Goal: Transaction & Acquisition: Download file/media

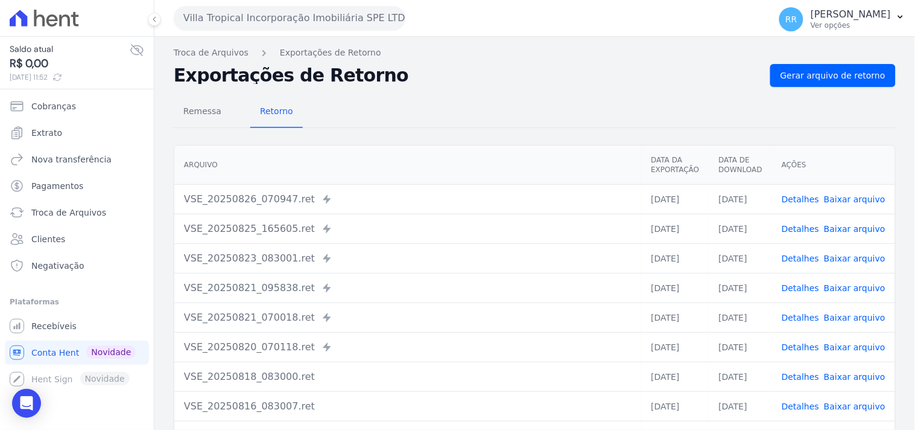
click at [165, 2] on div "Villa Tropical Incorporação Imobiliária SPE LTDA Via Sul Engenharia AGUAS DE [G…" at bounding box center [534, 18] width 761 height 37
click at [212, 15] on button "Villa Tropical Incorporação Imobiliária SPE LTDA" at bounding box center [290, 18] width 232 height 24
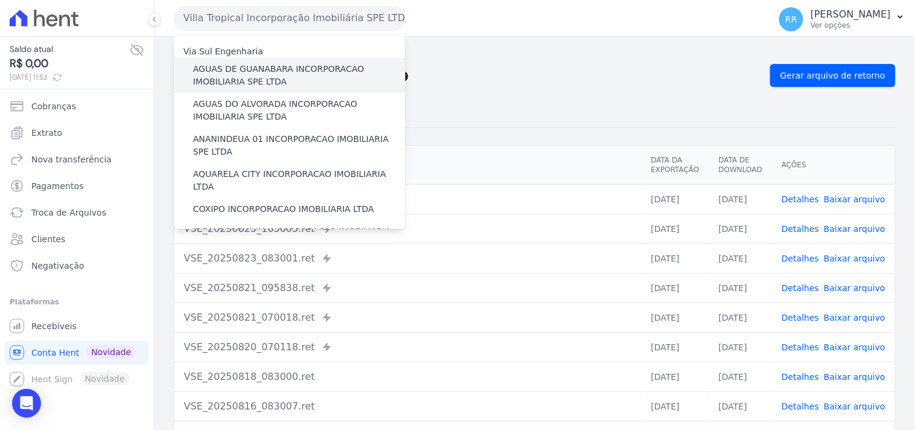
click at [273, 74] on label "AGUAS DE GUANABARA INCORPORACAO IMOBILIARIA SPE LTDA" at bounding box center [299, 75] width 212 height 25
click at [0, 0] on input "AGUAS DE GUANABARA INCORPORACAO IMOBILIARIA SPE LTDA" at bounding box center [0, 0] width 0 height 0
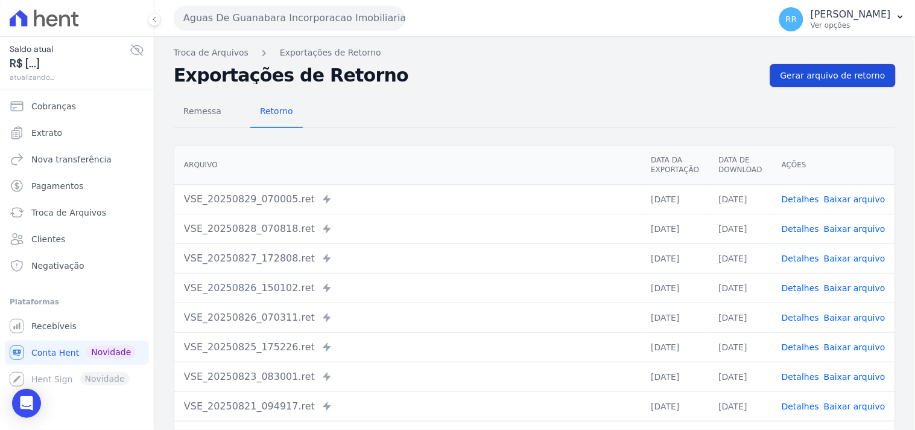
click at [828, 80] on span "Gerar arquivo de retorno" at bounding box center [833, 75] width 105 height 12
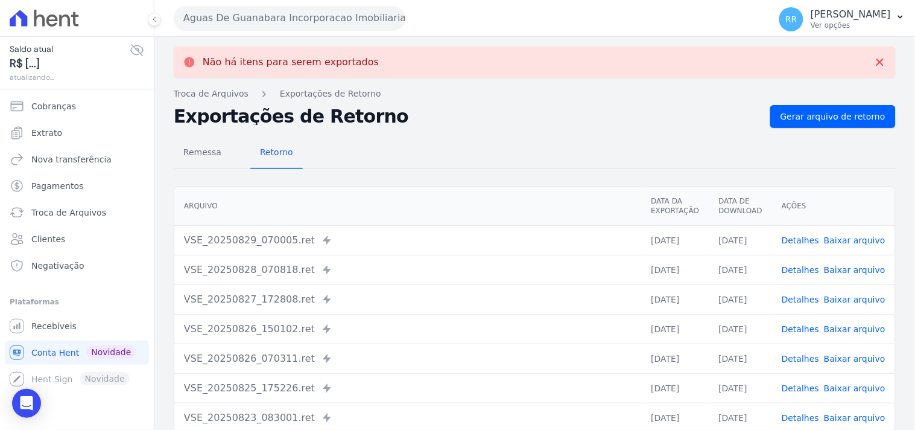
drag, startPoint x: 294, startPoint y: 32, endPoint x: 297, endPoint y: 19, distance: 13.8
click at [293, 32] on div "Aguas De Guanabara Incorporacao Imobiliaria SPE LTDA Via Sul Engenharia AGUAS D…" at bounding box center [469, 17] width 591 height 37
click at [297, 19] on button "Aguas De Guanabara Incorporacao Imobiliaria SPE LTDA" at bounding box center [290, 18] width 232 height 24
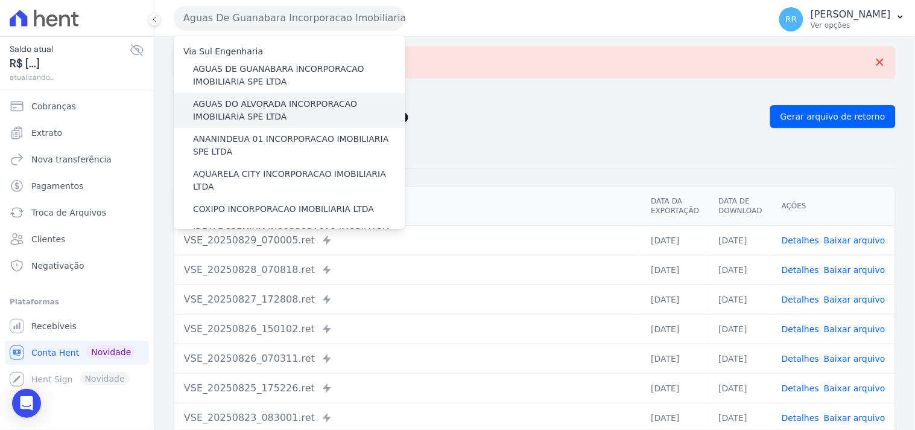
click at [246, 122] on label "AGUAS DO ALVORADA INCORPORACAO IMOBILIARIA SPE LTDA" at bounding box center [299, 110] width 212 height 25
click at [0, 0] on input "AGUAS DO ALVORADA INCORPORACAO IMOBILIARIA SPE LTDA" at bounding box center [0, 0] width 0 height 0
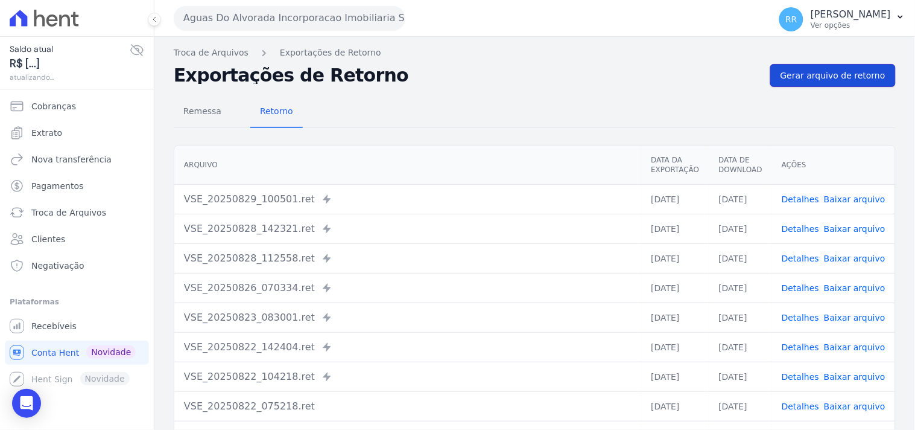
click at [824, 72] on span "Gerar arquivo de retorno" at bounding box center [833, 75] width 105 height 12
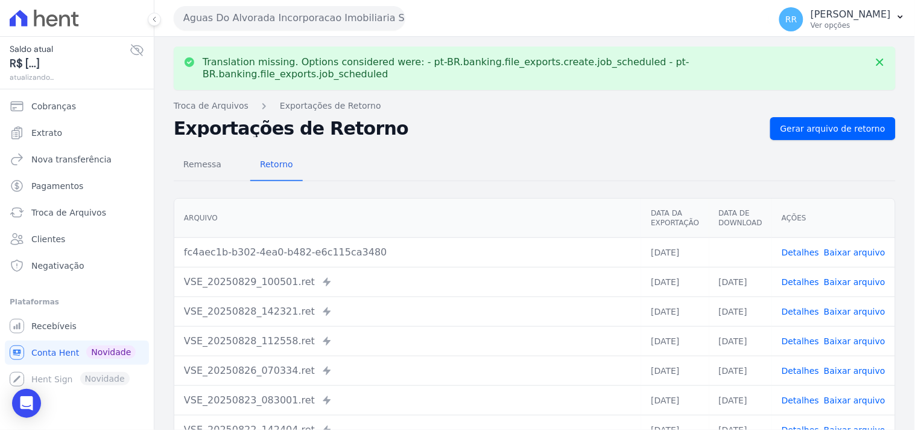
click at [853, 247] on link "Baixar arquivo" at bounding box center [855, 252] width 62 height 10
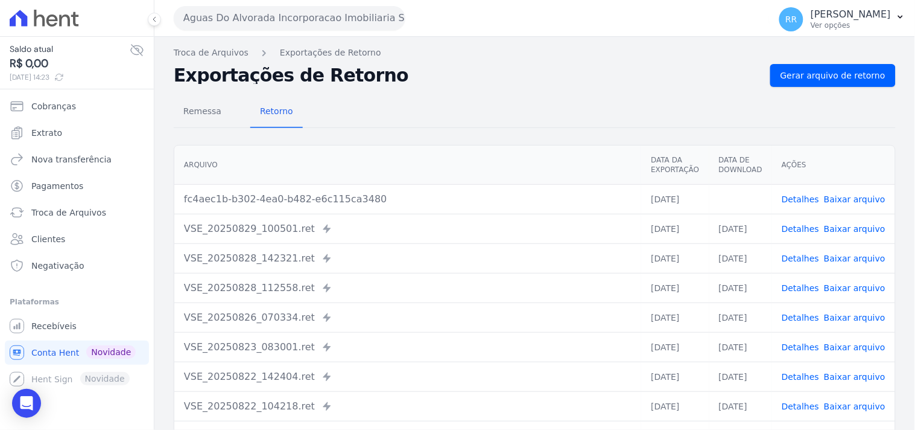
click at [523, 85] on div "Exportações de Retorno Gerar arquivo de retorno" at bounding box center [535, 75] width 722 height 23
click at [334, 25] on button "Aguas Do Alvorada Incorporacao Imobiliaria SPE LTDA" at bounding box center [290, 18] width 232 height 24
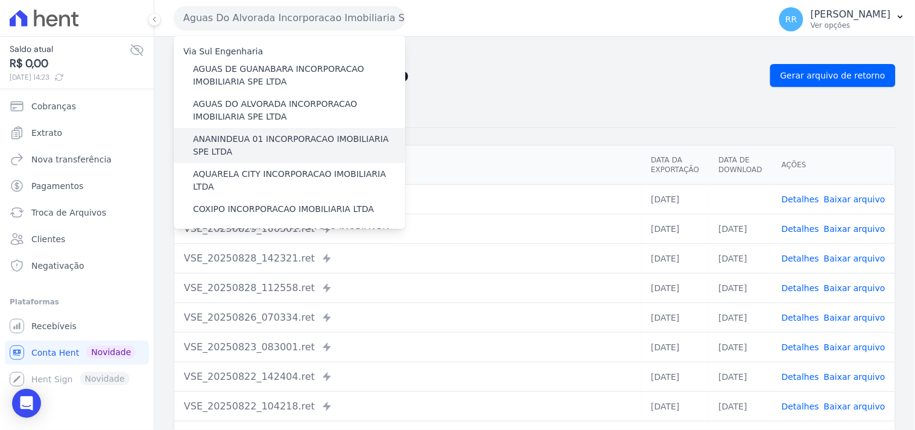
click at [261, 133] on label "ANANINDEUA 01 INCORPORACAO IMOBILIARIA SPE LTDA" at bounding box center [299, 145] width 212 height 25
click at [0, 0] on input "ANANINDEUA 01 INCORPORACAO IMOBILIARIA SPE LTDA" at bounding box center [0, 0] width 0 height 0
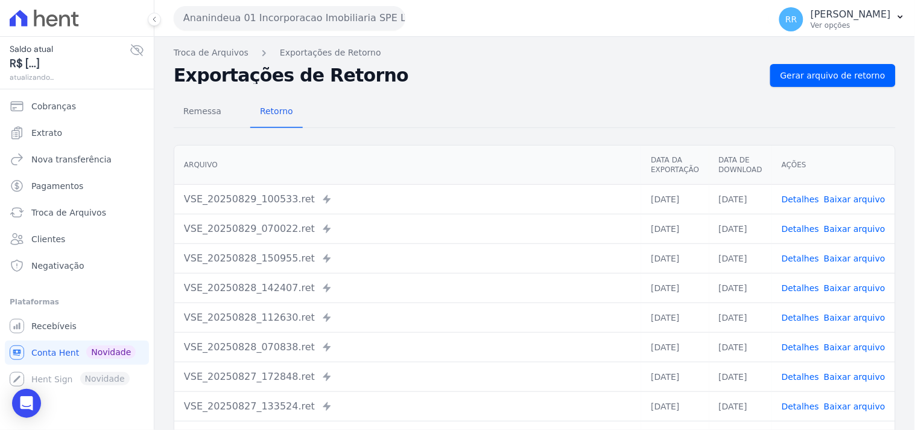
click at [828, 63] on div "Troca de Arquivos Exportações de Retorno Exportações de Retorno Gerar arquivo d…" at bounding box center [534, 285] width 761 height 496
click at [819, 73] on span "Gerar arquivo de retorno" at bounding box center [833, 75] width 105 height 12
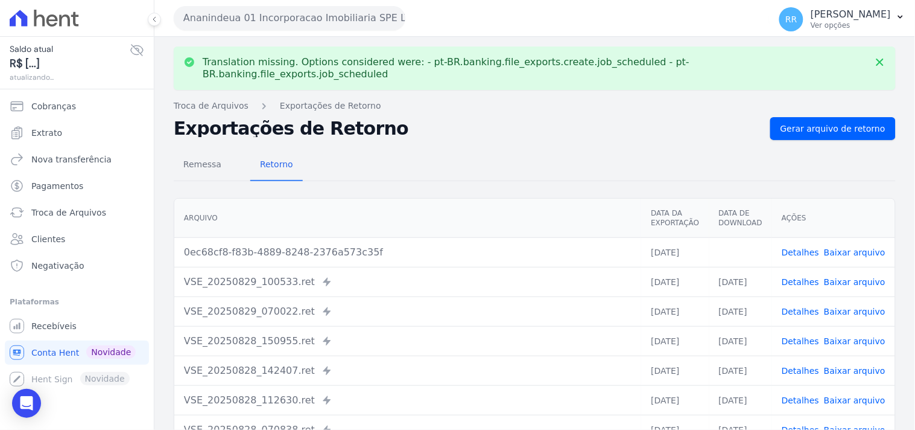
click at [854, 247] on link "Baixar arquivo" at bounding box center [855, 252] width 62 height 10
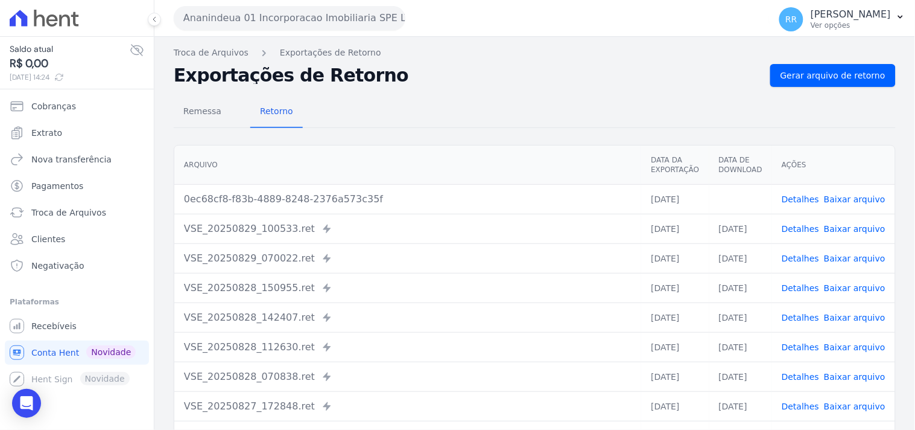
click at [544, 119] on div "Remessa Retorno" at bounding box center [535, 112] width 722 height 31
click at [234, 24] on button "Ananindeua 01 Incorporacao Imobiliaria SPE LTDA" at bounding box center [290, 18] width 232 height 24
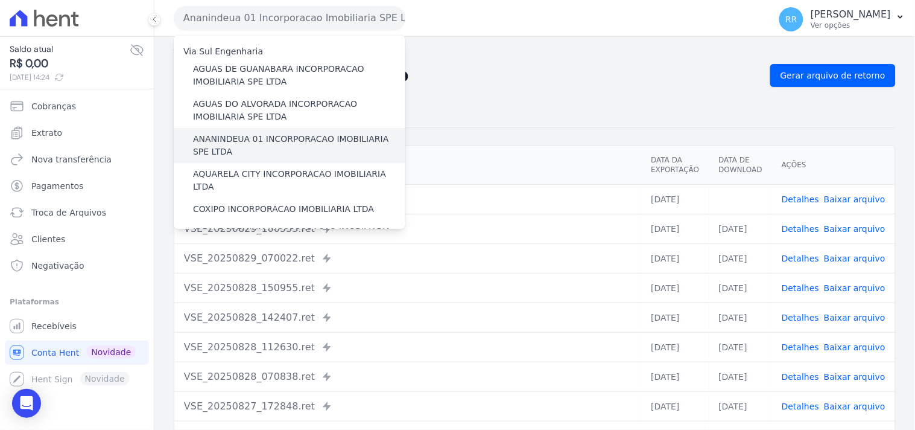
scroll to position [22, 0]
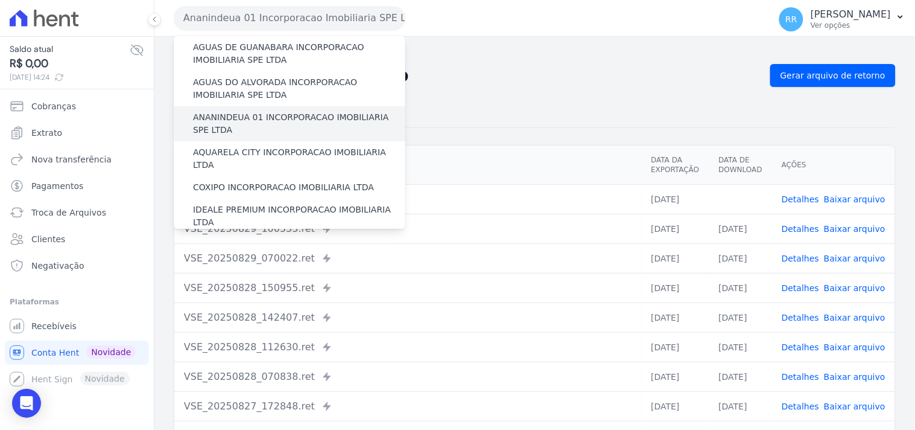
click at [274, 151] on label "AQUARELA CITY INCORPORACAO IMOBILIARIA LTDA" at bounding box center [299, 158] width 212 height 25
click at [0, 0] on input "AQUARELA CITY INCORPORACAO IMOBILIARIA LTDA" at bounding box center [0, 0] width 0 height 0
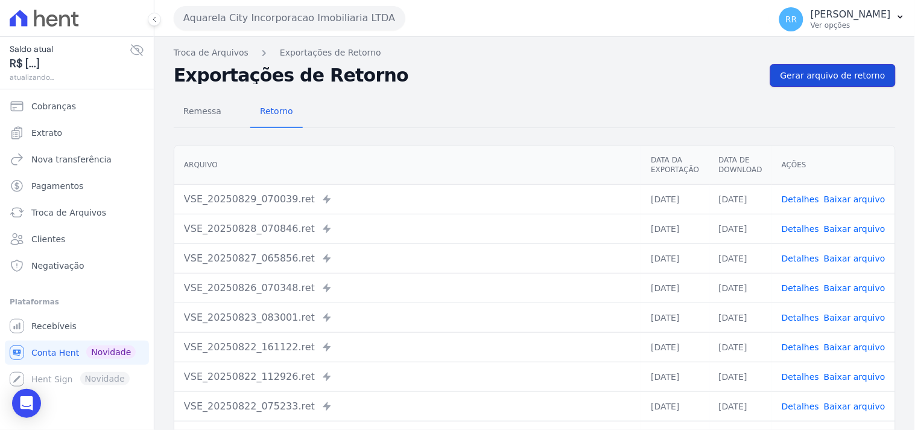
click at [788, 85] on link "Gerar arquivo de retorno" at bounding box center [834, 75] width 126 height 23
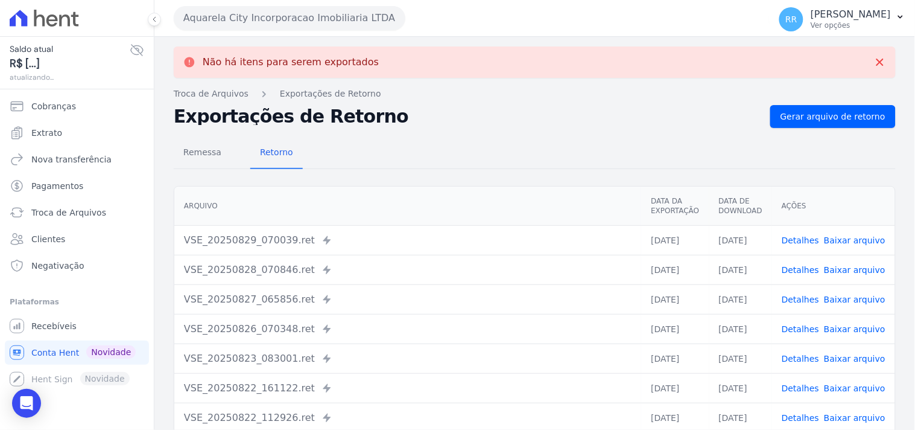
click at [270, 17] on button "Aquarela City Incorporacao Imobiliaria LTDA" at bounding box center [290, 18] width 232 height 24
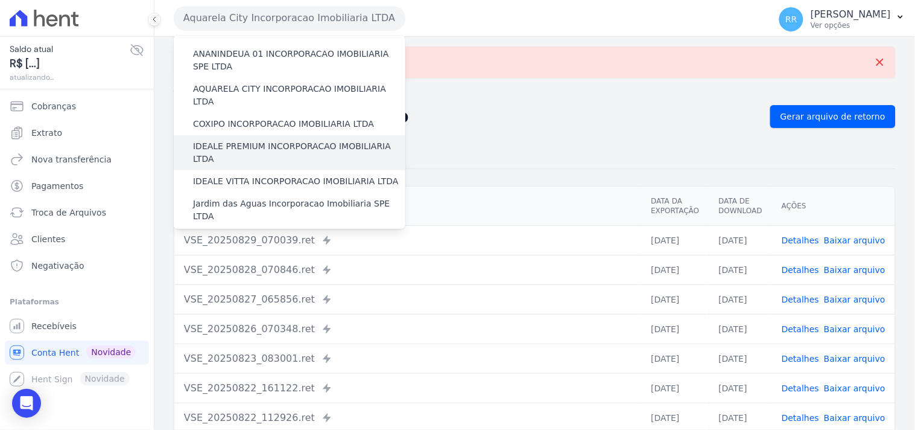
scroll to position [89, 0]
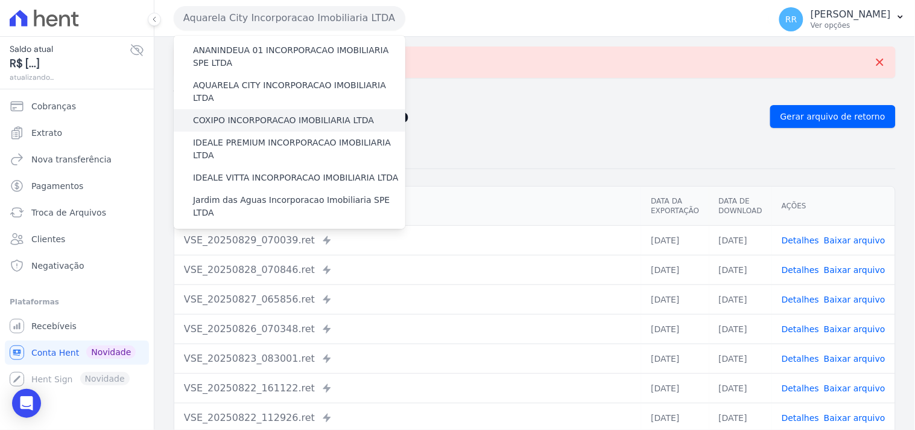
click at [268, 114] on label "COXIPO INCORPORACAO IMOBILIARIA LTDA" at bounding box center [283, 120] width 181 height 13
click at [0, 0] on input "COXIPO INCORPORACAO IMOBILIARIA LTDA" at bounding box center [0, 0] width 0 height 0
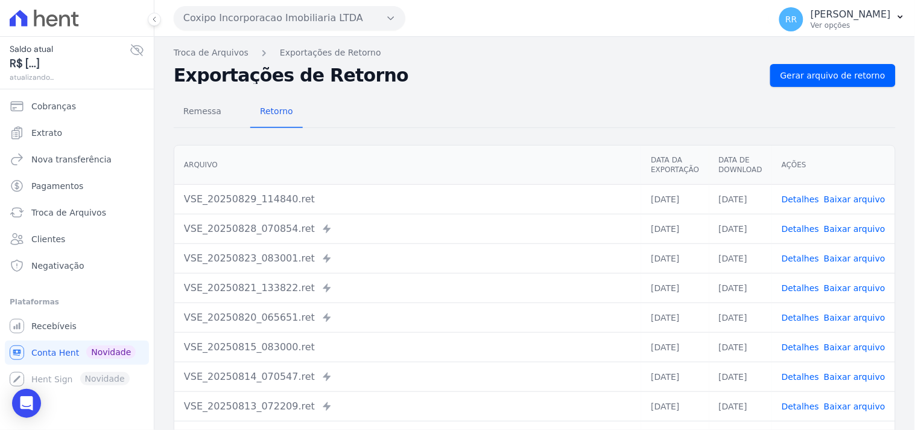
click at [849, 59] on nav "Troca de Arquivos Exportações de Retorno" at bounding box center [535, 52] width 722 height 13
click at [841, 75] on span "Gerar arquivo de retorno" at bounding box center [833, 75] width 105 height 12
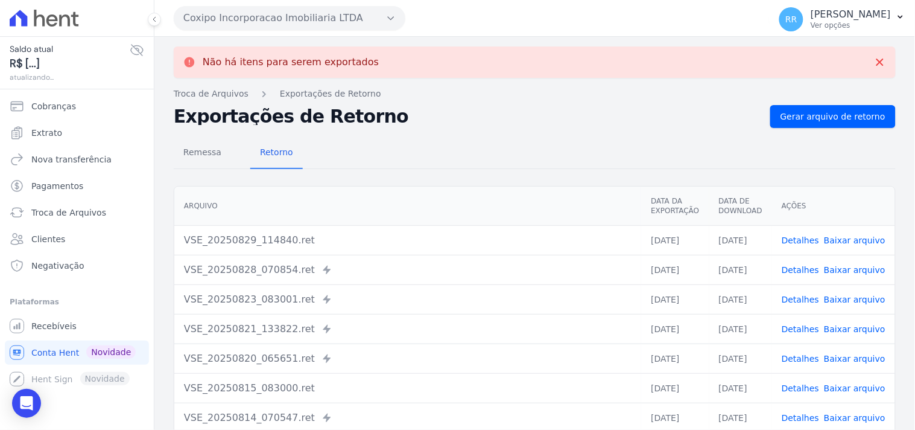
click at [246, 22] on button "Coxipo Incorporacao Imobiliaria LTDA" at bounding box center [290, 18] width 232 height 24
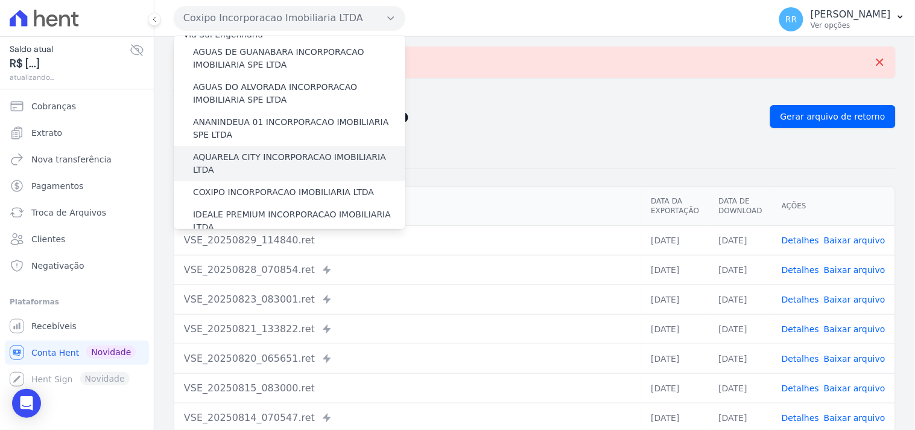
scroll to position [22, 0]
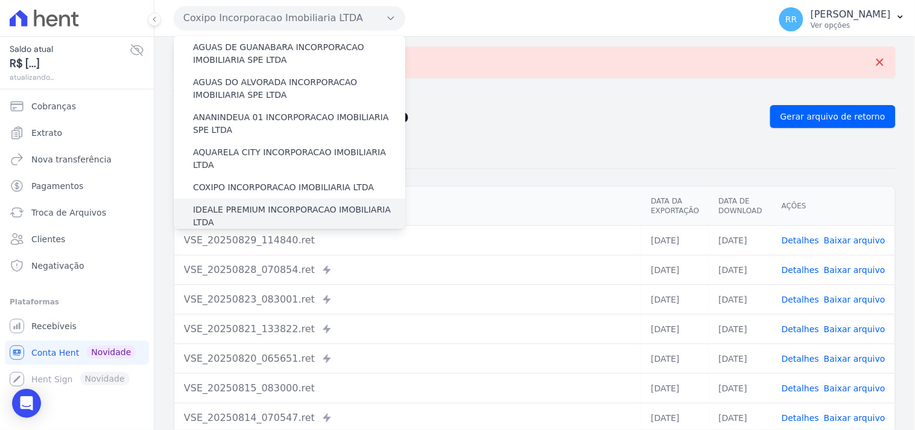
click at [235, 203] on label "IDEALE PREMIUM INCORPORACAO IMOBILIARIA LTDA" at bounding box center [299, 215] width 212 height 25
click at [0, 0] on input "IDEALE PREMIUM INCORPORACAO IMOBILIARIA LTDA" at bounding box center [0, 0] width 0 height 0
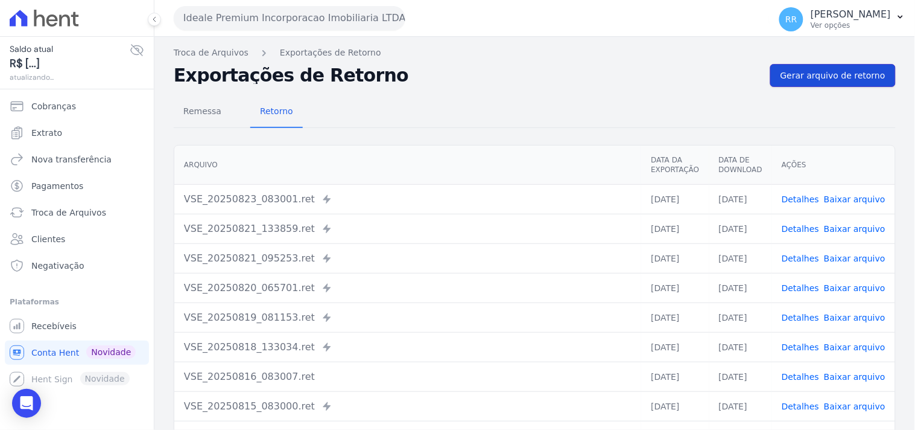
click at [837, 69] on span "Gerar arquivo de retorno" at bounding box center [833, 75] width 105 height 12
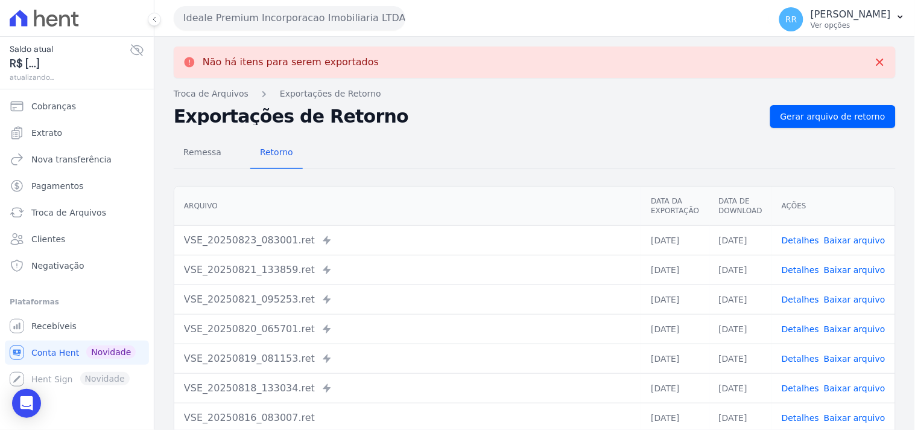
drag, startPoint x: 213, startPoint y: 36, endPoint x: 227, endPoint y: 12, distance: 28.1
click at [227, 12] on button "Ideale Premium Incorporacao Imobiliaria LTDA" at bounding box center [290, 18] width 232 height 24
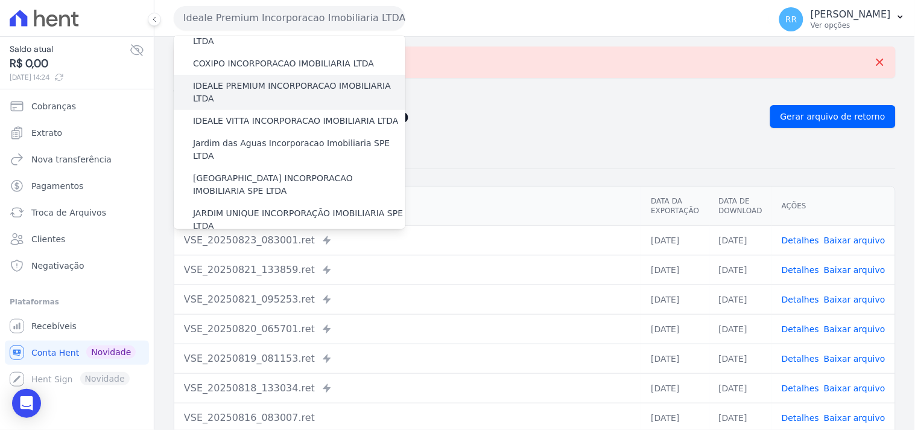
scroll to position [134, 0]
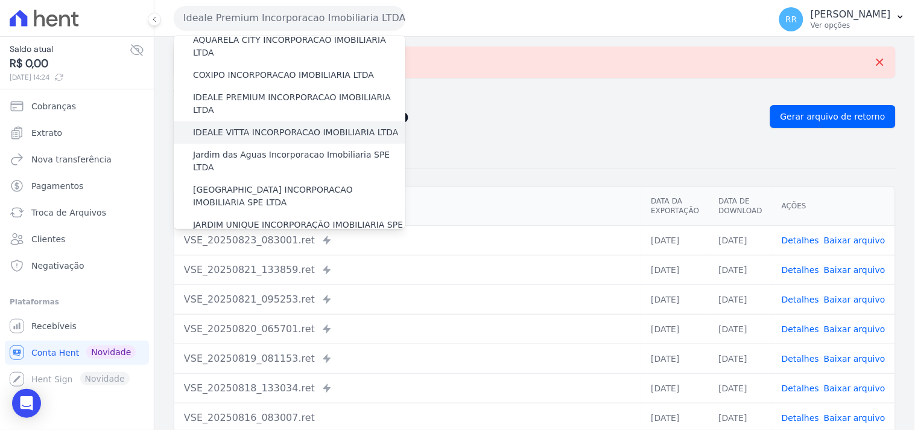
click at [252, 126] on label "IDEALE VITTA INCORPORACAO IMOBILIARIA LTDA" at bounding box center [295, 132] width 205 height 13
click at [0, 0] on input "IDEALE VITTA INCORPORACAO IMOBILIARIA LTDA" at bounding box center [0, 0] width 0 height 0
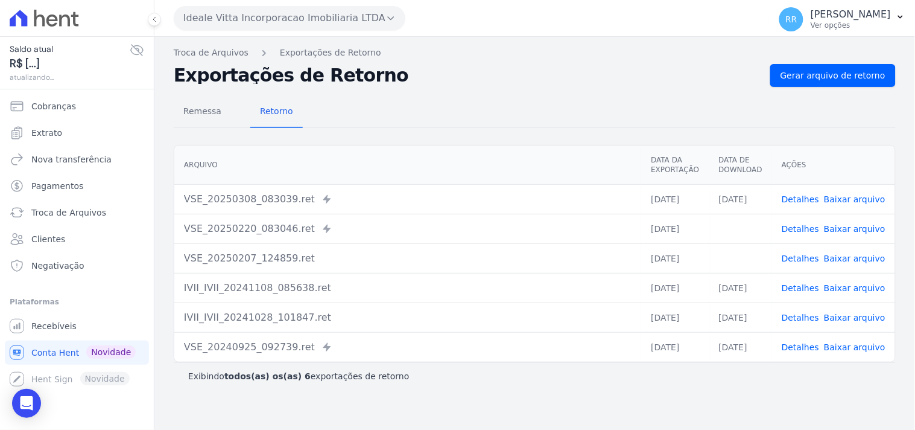
click at [266, 6] on button "Ideale Vitta Incorporacao Imobiliaria LTDA" at bounding box center [290, 18] width 232 height 24
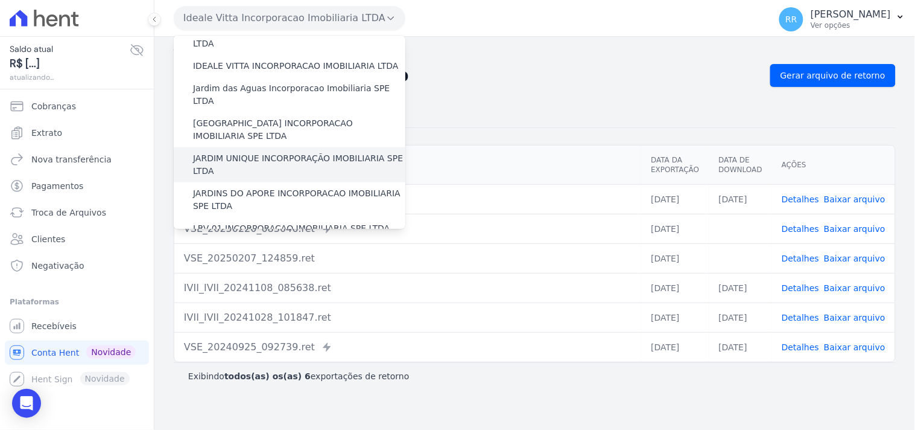
scroll to position [201, 0]
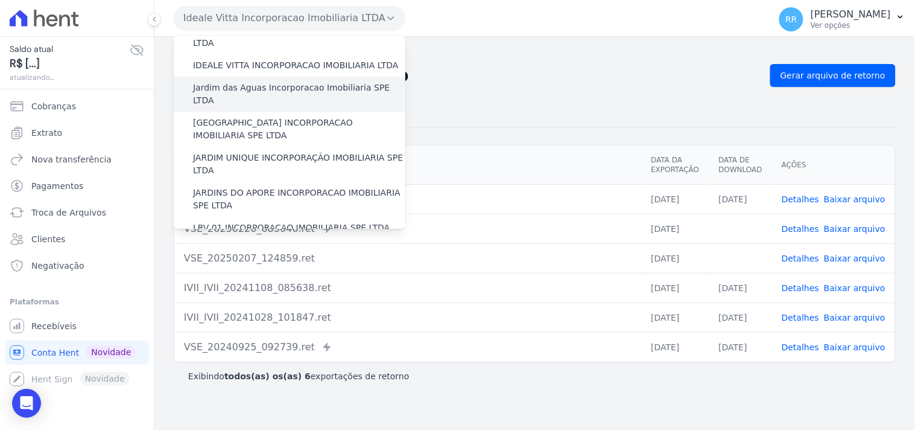
click at [244, 81] on label "Jardim das Aguas Incorporacao Imobiliaria SPE LTDA" at bounding box center [299, 93] width 212 height 25
click at [0, 0] on input "Jardim das Aguas Incorporacao Imobiliaria SPE LTDA" at bounding box center [0, 0] width 0 height 0
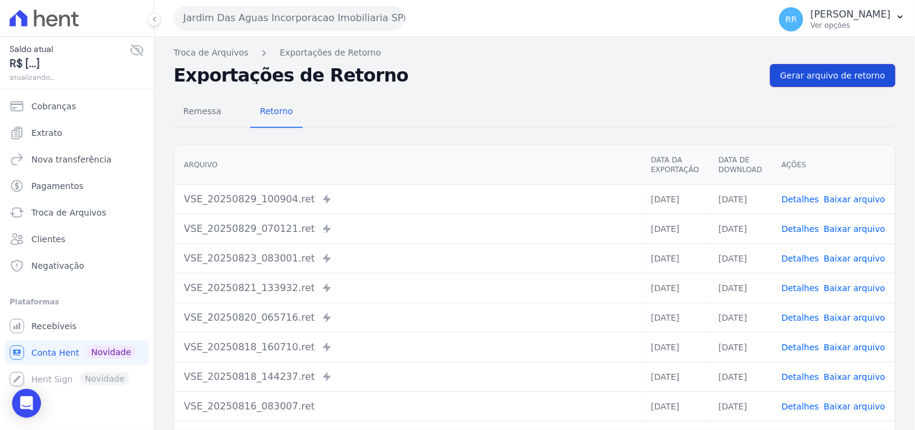
click at [843, 74] on span "Gerar arquivo de retorno" at bounding box center [833, 75] width 105 height 12
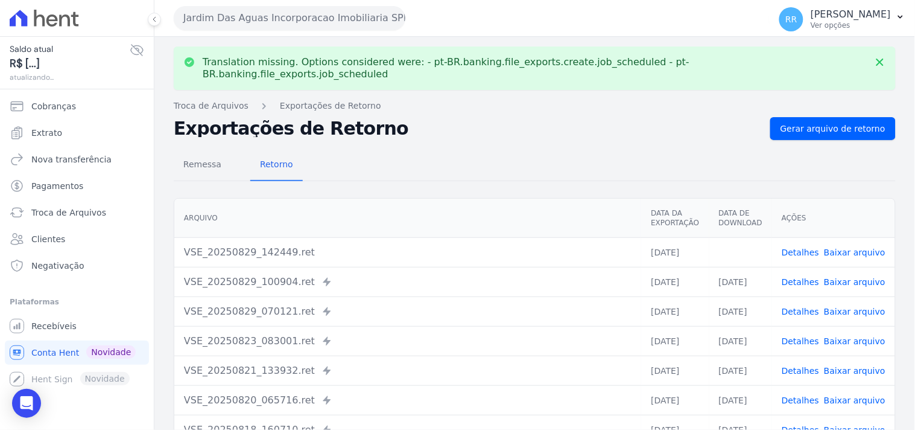
click at [856, 247] on link "Baixar arquivo" at bounding box center [855, 252] width 62 height 10
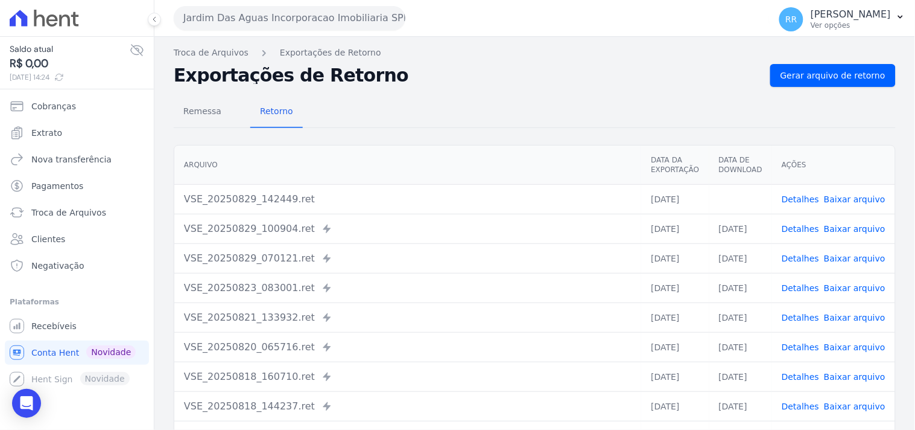
click at [570, 151] on th "Arquivo" at bounding box center [407, 164] width 467 height 39
click at [251, 22] on button "Jardim Das Aguas Incorporacao Imobiliaria SPE LTDA" at bounding box center [290, 18] width 232 height 24
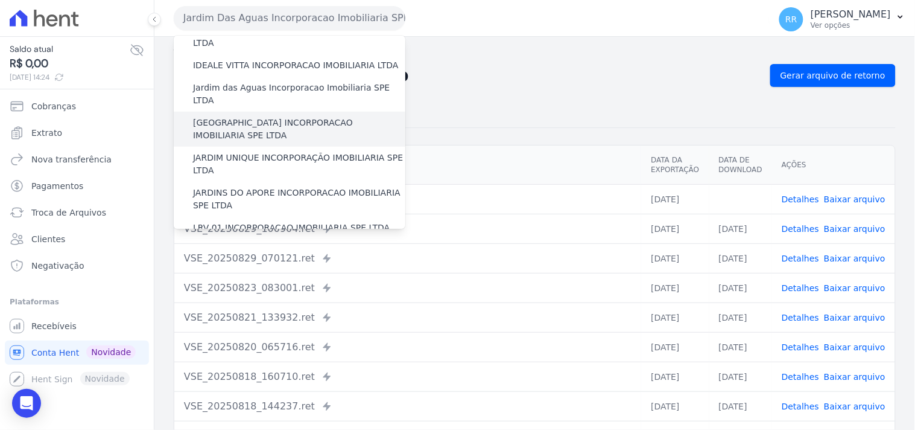
click at [292, 116] on label "[GEOGRAPHIC_DATA] INCORPORACAO IMOBILIARIA SPE LTDA" at bounding box center [299, 128] width 212 height 25
click at [0, 0] on input "[GEOGRAPHIC_DATA] INCORPORACAO IMOBILIARIA SPE LTDA" at bounding box center [0, 0] width 0 height 0
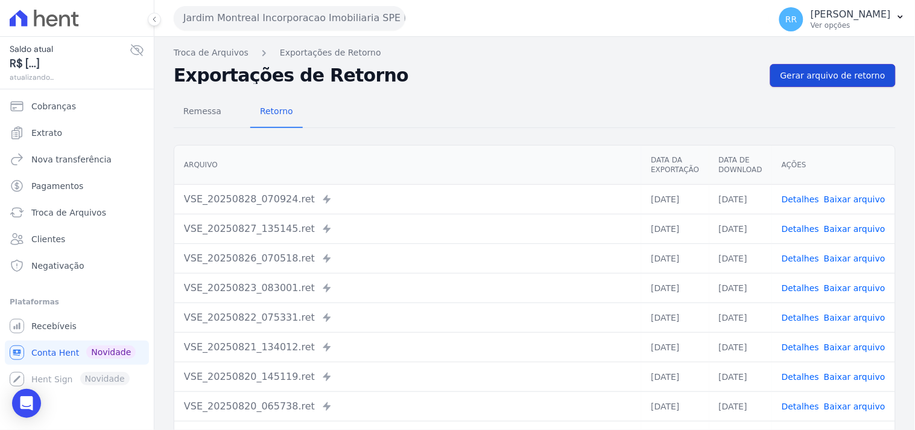
click at [848, 74] on span "Gerar arquivo de retorno" at bounding box center [833, 75] width 105 height 12
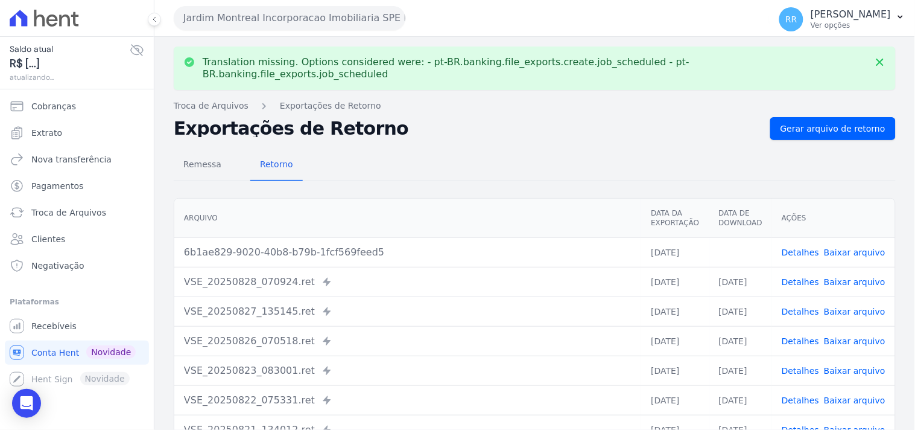
click at [834, 247] on link "Baixar arquivo" at bounding box center [855, 252] width 62 height 10
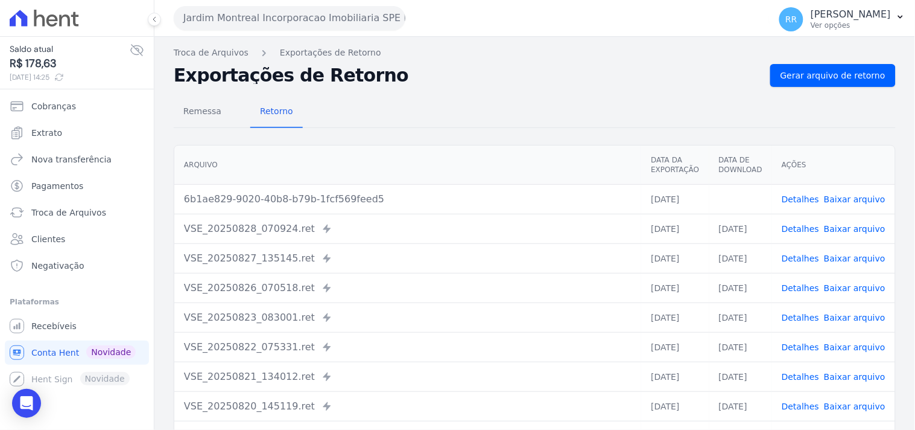
click at [589, 53] on nav "Troca de Arquivos Exportações de Retorno" at bounding box center [535, 52] width 722 height 13
click at [321, 33] on div "Jardim Montreal Incorporacao Imobiliaria SPE LTDA Via Sul Engenharia AGUAS DE […" at bounding box center [469, 17] width 591 height 37
click at [314, 22] on button "Jardim Montreal Incorporacao Imobiliaria SPE LTDA" at bounding box center [290, 18] width 232 height 24
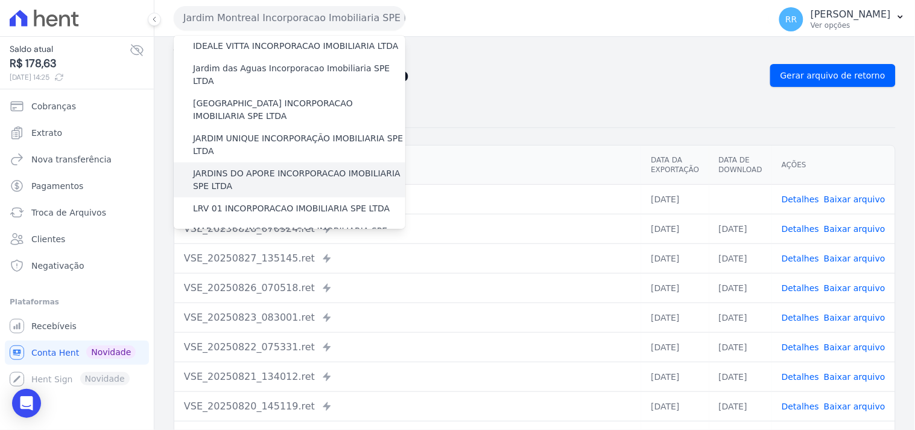
scroll to position [223, 0]
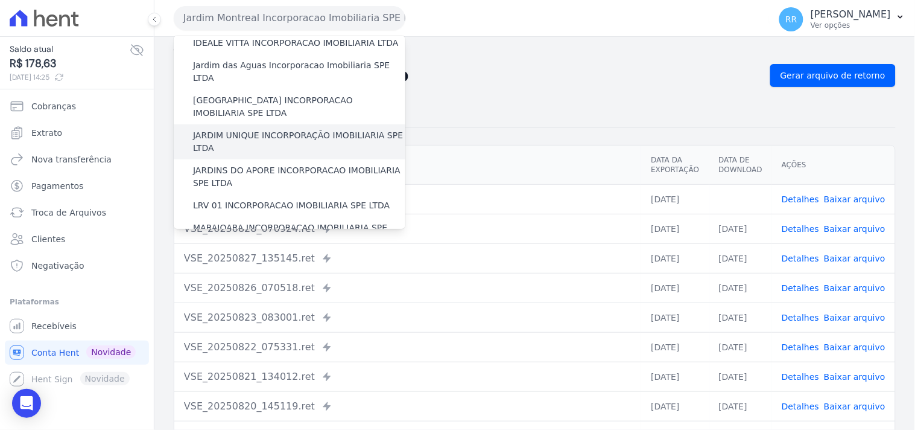
click at [262, 129] on label "JARDIM UNIQUE INCORPORAÇÃO IMOBILIARIA SPE LTDA" at bounding box center [299, 141] width 212 height 25
click at [0, 0] on input "JARDIM UNIQUE INCORPORAÇÃO IMOBILIARIA SPE LTDA" at bounding box center [0, 0] width 0 height 0
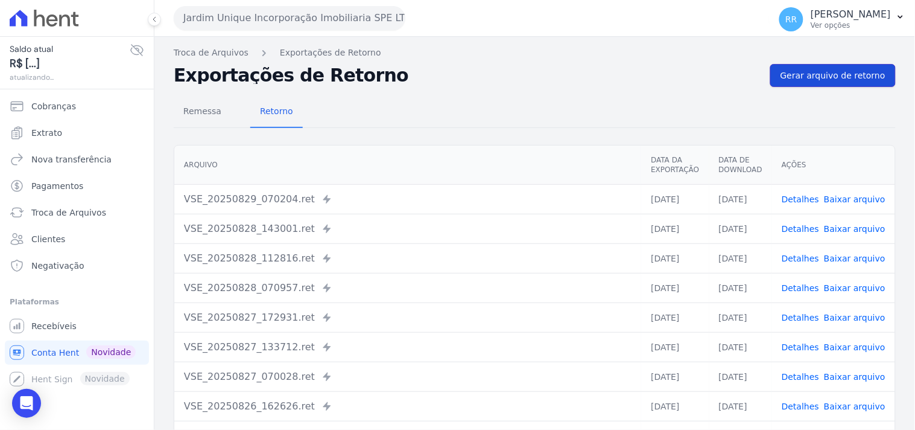
click at [813, 80] on span "Gerar arquivo de retorno" at bounding box center [833, 75] width 105 height 12
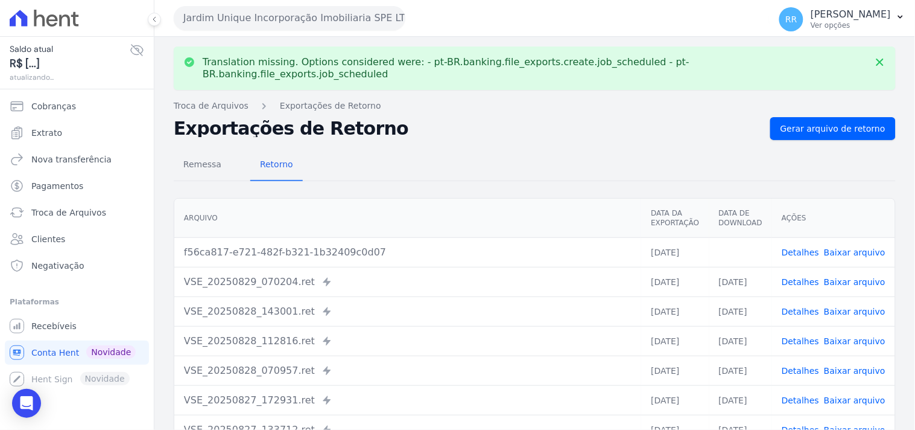
click at [869, 247] on link "Baixar arquivo" at bounding box center [855, 252] width 62 height 10
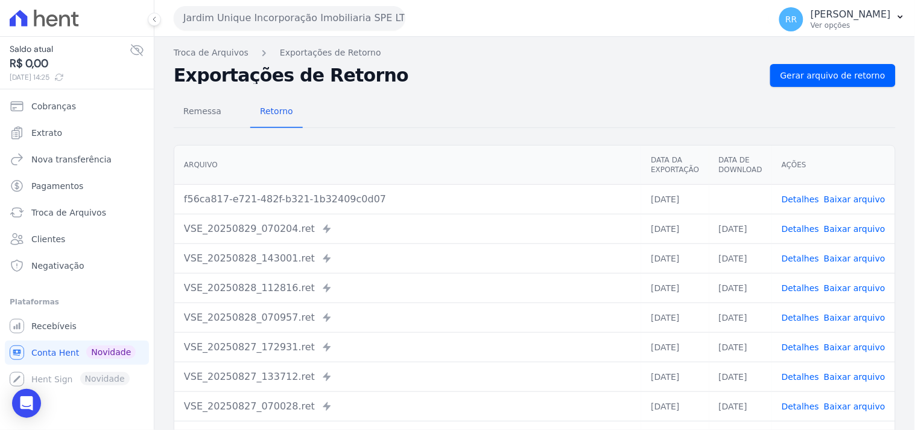
click at [444, 75] on h2 "Exportações de Retorno" at bounding box center [467, 75] width 587 height 17
click at [264, 13] on button "Jardim Unique Incorporação Imobiliaria SPE LTDA" at bounding box center [290, 18] width 232 height 24
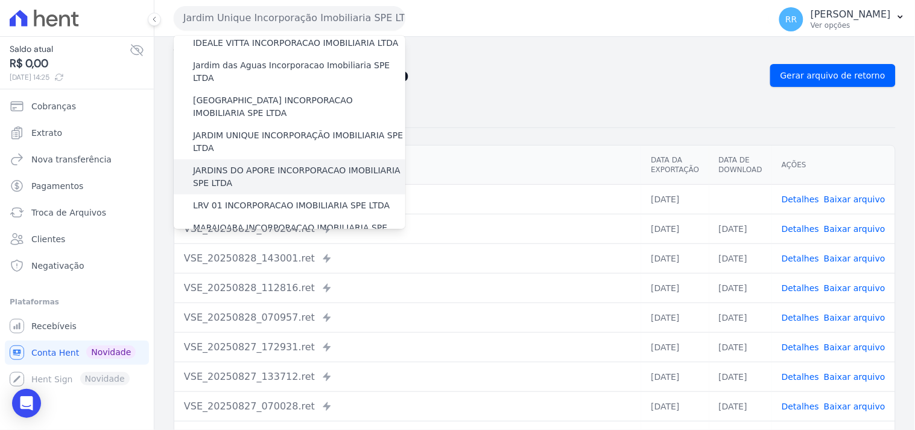
click at [260, 164] on label "JARDINS DO APORE INCORPORACAO IMOBILIARIA SPE LTDA" at bounding box center [299, 176] width 212 height 25
click at [0, 0] on input "JARDINS DO APORE INCORPORACAO IMOBILIARIA SPE LTDA" at bounding box center [0, 0] width 0 height 0
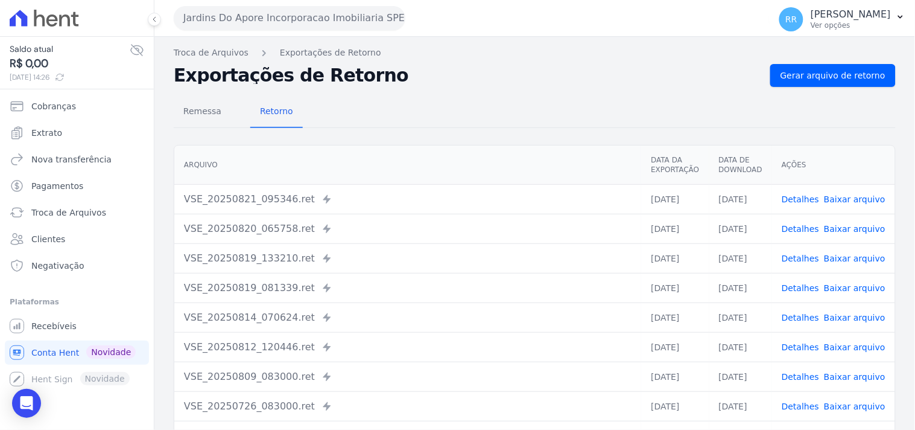
click at [528, 83] on h2 "Exportações de Retorno" at bounding box center [467, 75] width 587 height 17
click at [830, 75] on span "Gerar arquivo de retorno" at bounding box center [833, 75] width 105 height 12
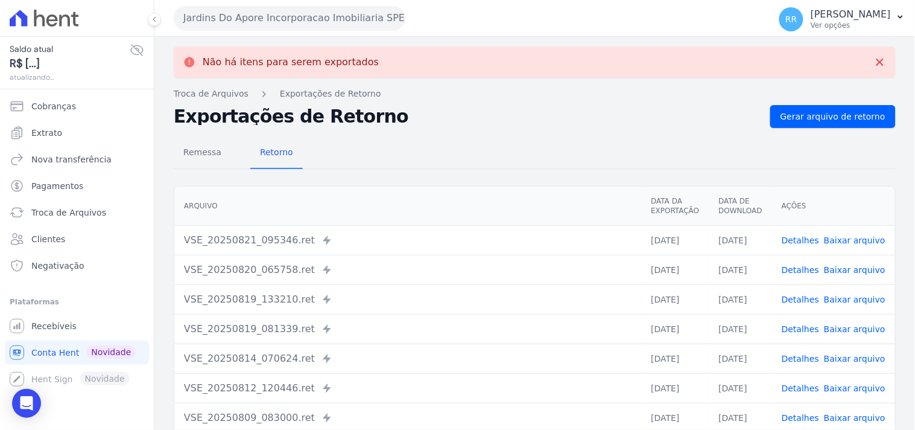
click at [273, 23] on button "Jardins Do Apore Incorporacao Imobiliaria SPE LTDA" at bounding box center [290, 18] width 232 height 24
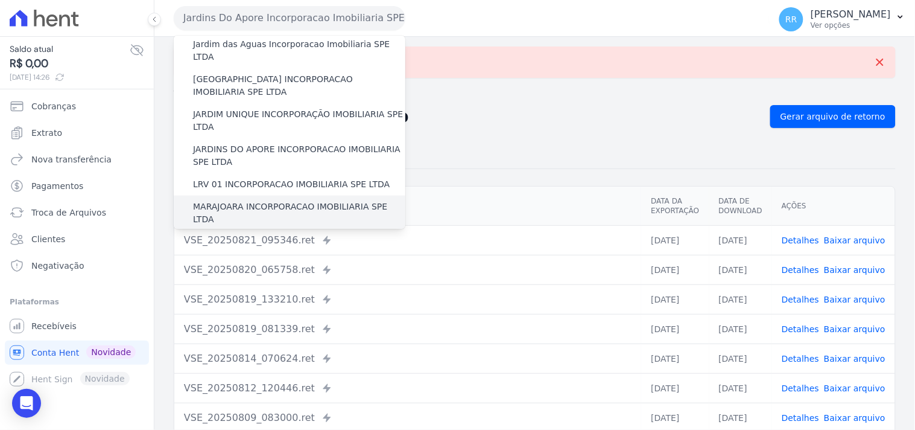
scroll to position [246, 0]
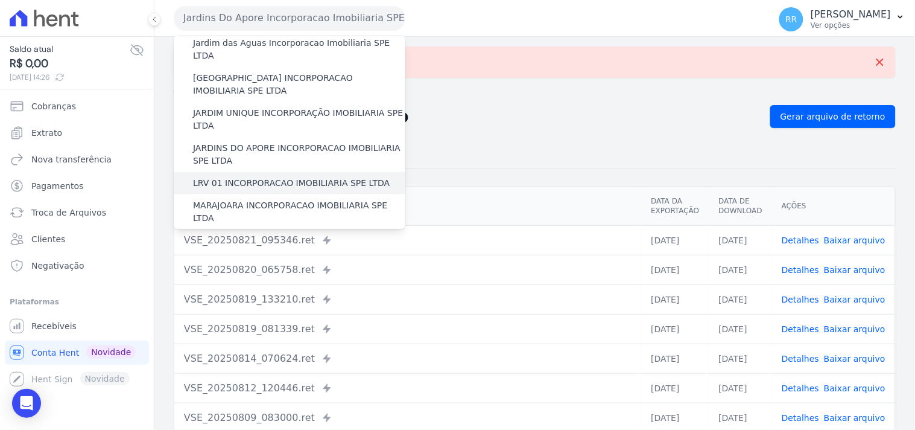
click at [261, 177] on label "LRV 01 INCORPORACAO IMOBILIARIA SPE LTDA" at bounding box center [291, 183] width 197 height 13
click at [0, 0] on input "LRV 01 INCORPORACAO IMOBILIARIA SPE LTDA" at bounding box center [0, 0] width 0 height 0
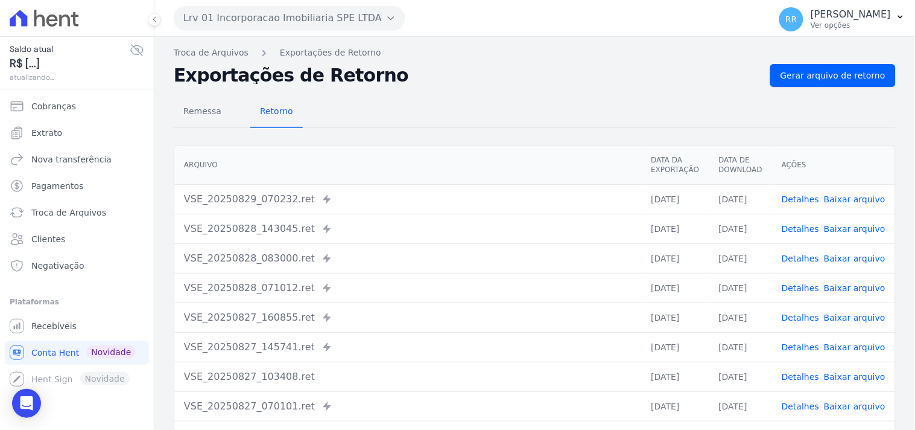
click at [819, 61] on div "Troca de Arquivos Exportações de Retorno Exportações de Retorno Gerar arquivo d…" at bounding box center [534, 285] width 761 height 496
click at [795, 70] on span "Gerar arquivo de retorno" at bounding box center [833, 75] width 105 height 12
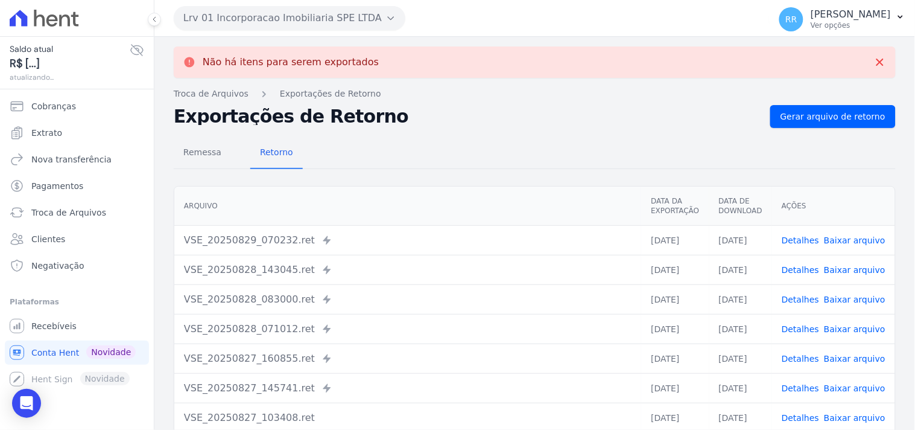
click at [224, 23] on button "Lrv 01 Incorporacao Imobiliaria SPE LTDA" at bounding box center [290, 18] width 232 height 24
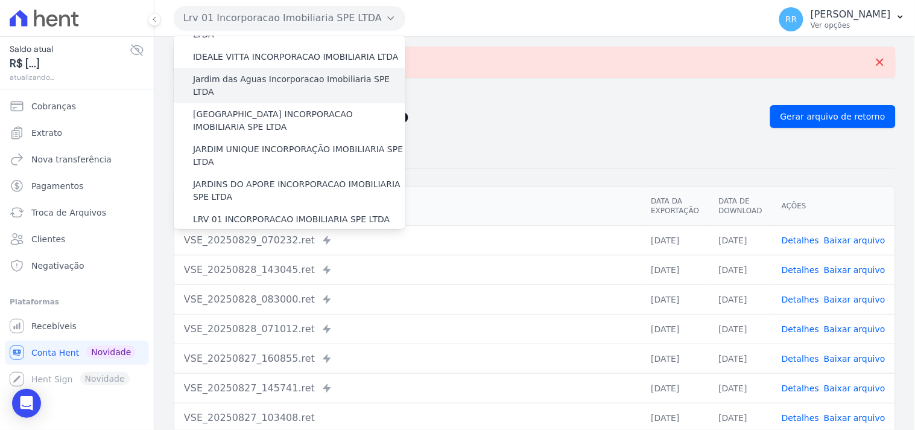
scroll to position [268, 0]
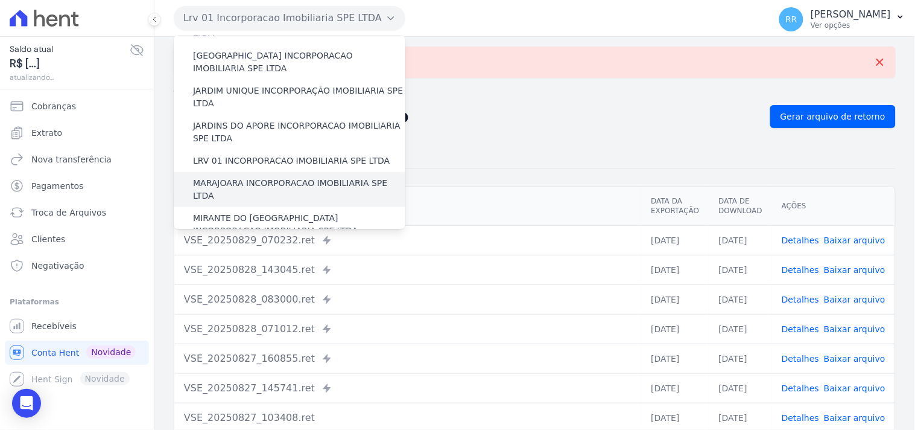
click at [218, 177] on label "MARAJOARA INCORPORACAO IMOBILIARIA SPE LTDA" at bounding box center [299, 189] width 212 height 25
click at [0, 0] on input "MARAJOARA INCORPORACAO IMOBILIARIA SPE LTDA" at bounding box center [0, 0] width 0 height 0
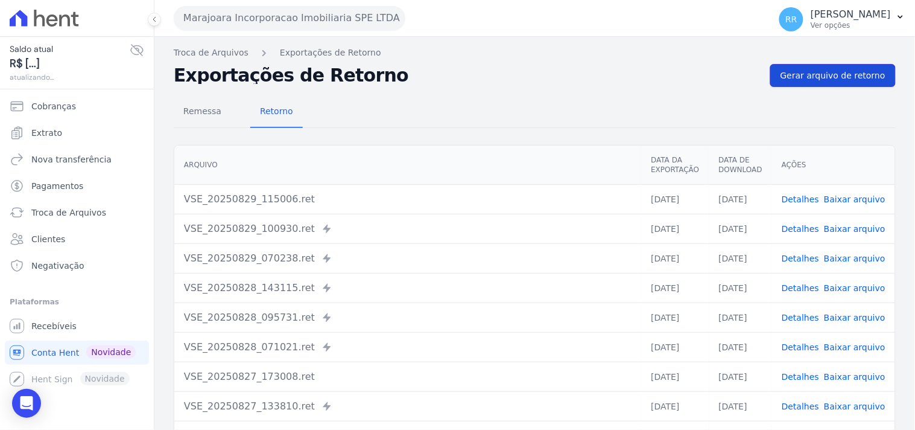
click at [846, 77] on span "Gerar arquivo de retorno" at bounding box center [833, 75] width 105 height 12
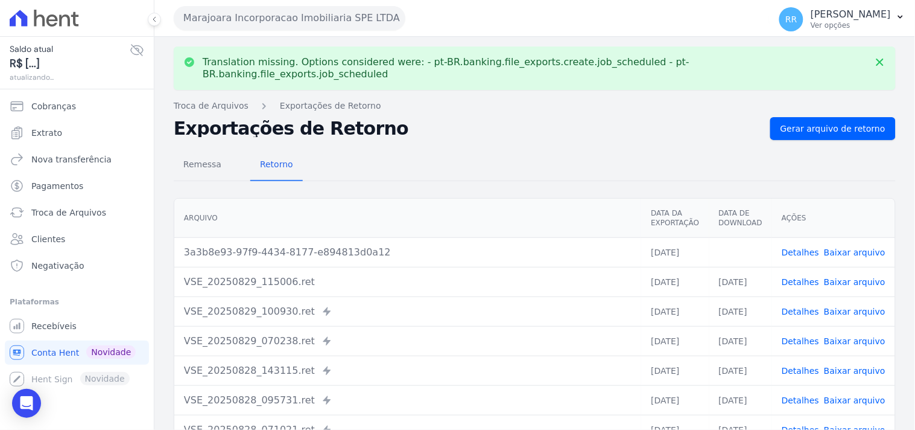
click at [860, 247] on link "Baixar arquivo" at bounding box center [855, 252] width 62 height 10
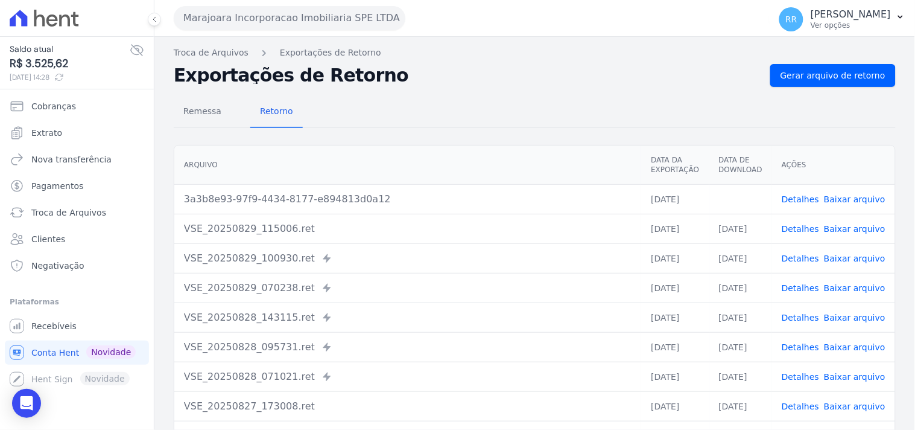
drag, startPoint x: 494, startPoint y: 105, endPoint x: 428, endPoint y: 75, distance: 71.8
click at [494, 105] on div "Remessa Retorno" at bounding box center [535, 112] width 722 height 31
click at [308, 27] on button "Marajoara Incorporacao Imobiliaria SPE LTDA" at bounding box center [290, 18] width 232 height 24
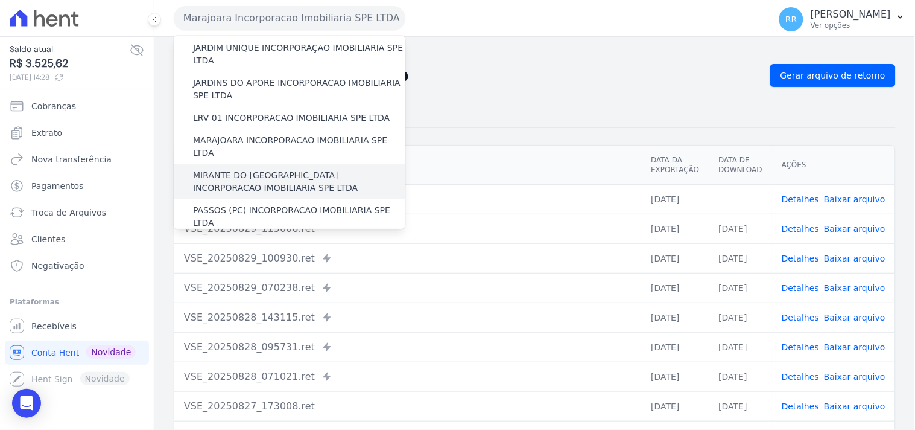
scroll to position [313, 0]
click at [262, 167] on label "MIRANTE DO [GEOGRAPHIC_DATA] INCORPORACAO IMOBILIARIA SPE LTDA" at bounding box center [299, 179] width 212 height 25
click at [0, 0] on input "MIRANTE DO [GEOGRAPHIC_DATA] INCORPORACAO IMOBILIARIA SPE LTDA" at bounding box center [0, 0] width 0 height 0
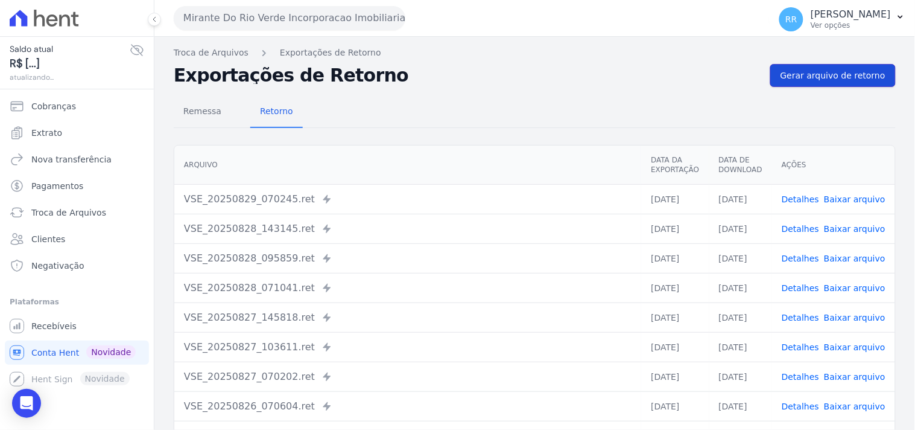
click at [839, 79] on span "Gerar arquivo de retorno" at bounding box center [833, 75] width 105 height 12
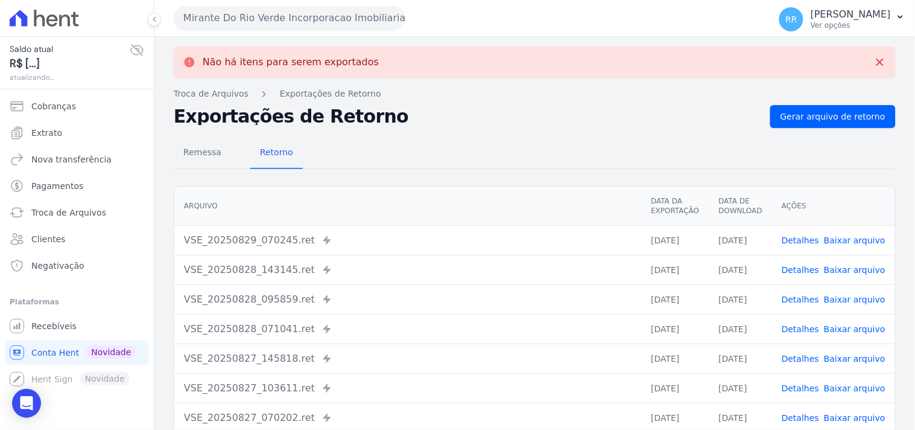
click at [254, 14] on button "Mirante Do Rio Verde Incorporacao Imobiliaria SPE LTDA" at bounding box center [290, 18] width 232 height 24
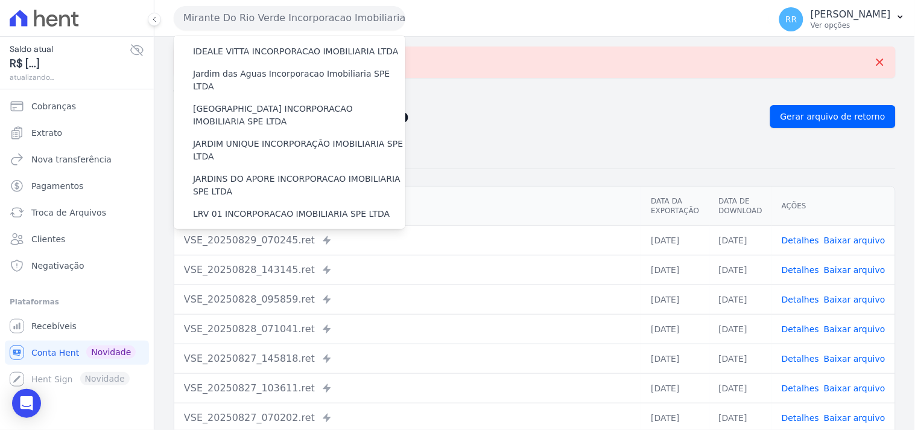
scroll to position [290, 0]
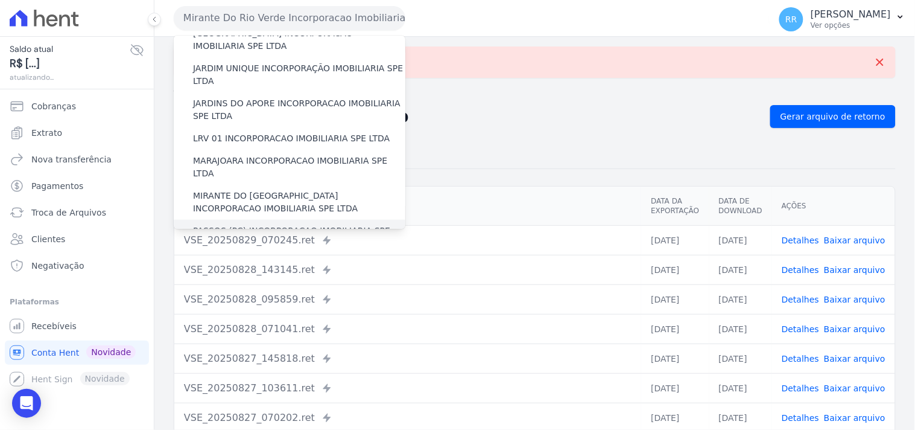
click at [226, 224] on label "PASSOS (PC) INCORPORACAO IMOBILIARIA SPE LTDA" at bounding box center [299, 236] width 212 height 25
click at [0, 0] on input "PASSOS (PC) INCORPORACAO IMOBILIARIA SPE LTDA" at bounding box center [0, 0] width 0 height 0
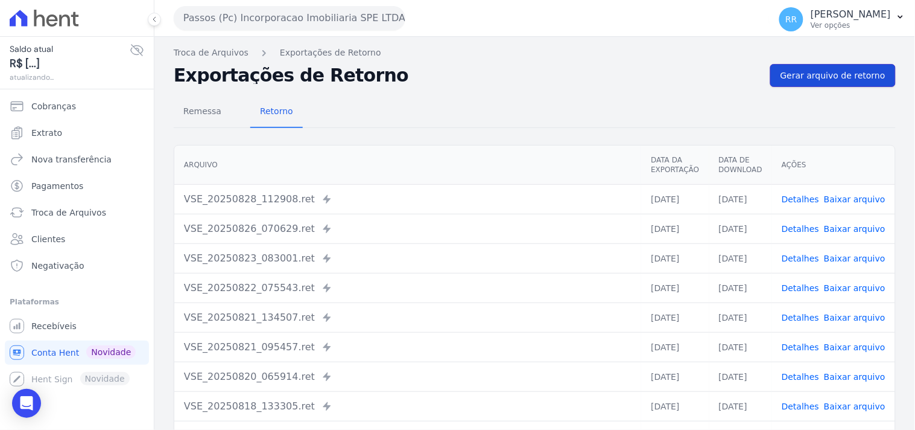
click at [830, 86] on link "Gerar arquivo de retorno" at bounding box center [834, 75] width 126 height 23
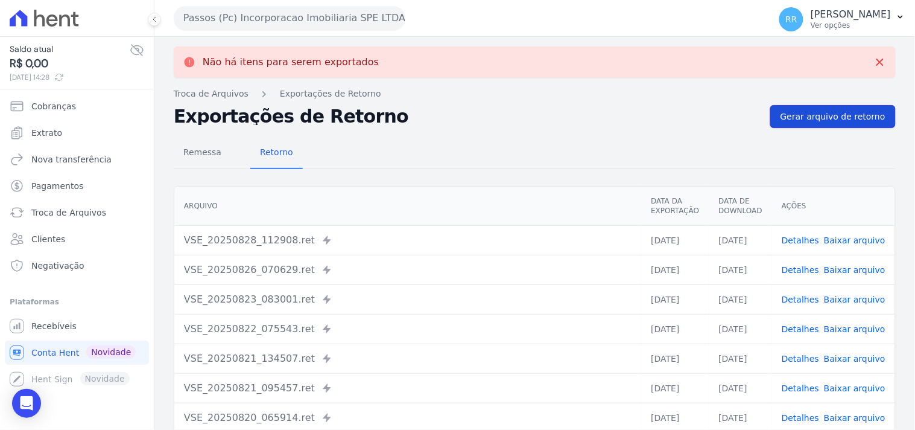
click at [789, 121] on span "Gerar arquivo de retorno" at bounding box center [833, 116] width 105 height 12
click at [208, 30] on div "Passos (Pc) Incorporacao Imobiliaria SPE LTDA Via Sul Engenharia AGUAS DE [GEOG…" at bounding box center [469, 17] width 591 height 37
click at [282, 24] on button "Passos (Pc) Incorporacao Imobiliaria SPE LTDA" at bounding box center [290, 18] width 232 height 24
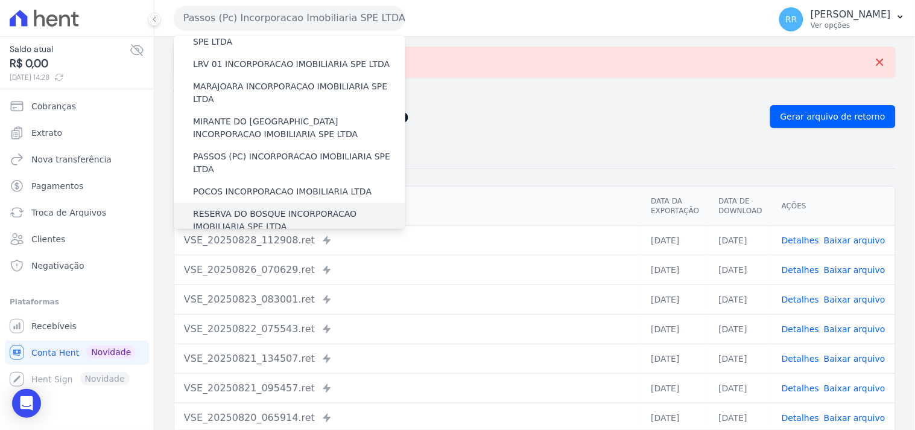
scroll to position [380, 0]
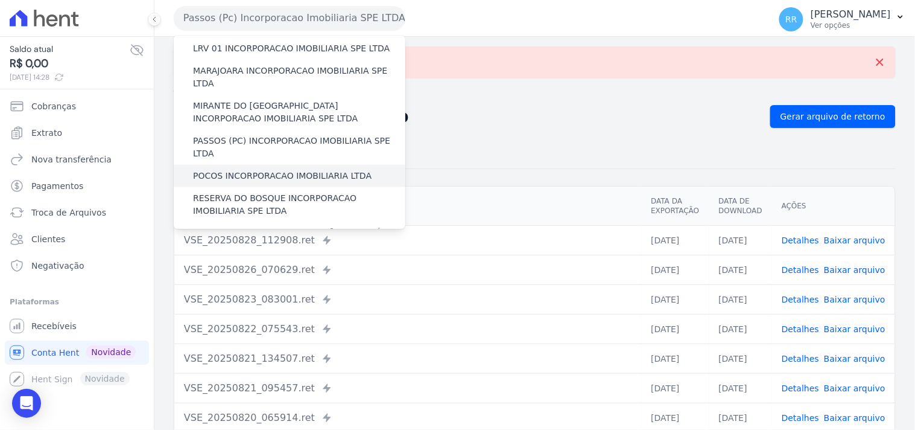
click at [250, 170] on label "POCOS INCORPORACAO IMOBILIARIA LTDA" at bounding box center [282, 176] width 179 height 13
click at [0, 0] on input "POCOS INCORPORACAO IMOBILIARIA LTDA" at bounding box center [0, 0] width 0 height 0
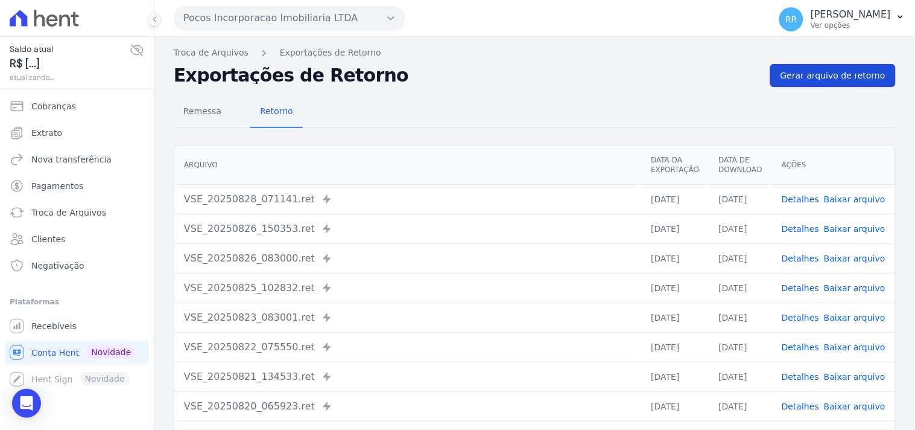
click at [857, 75] on span "Gerar arquivo de retorno" at bounding box center [833, 75] width 105 height 12
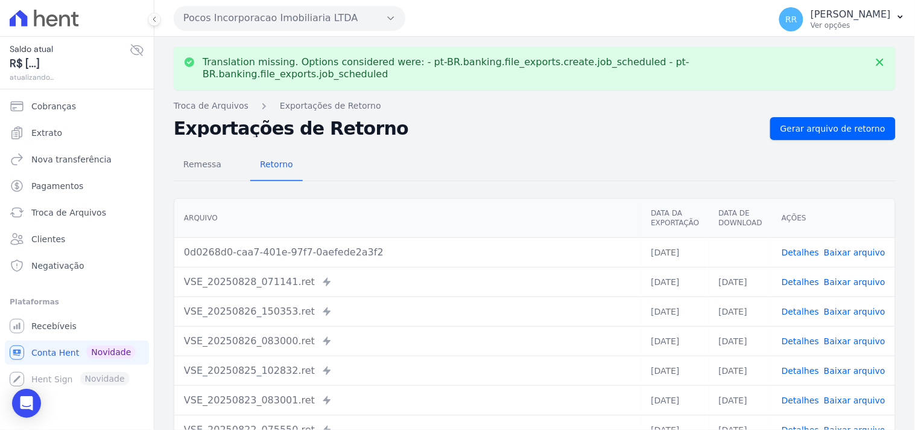
click at [859, 247] on link "Baixar arquivo" at bounding box center [855, 252] width 62 height 10
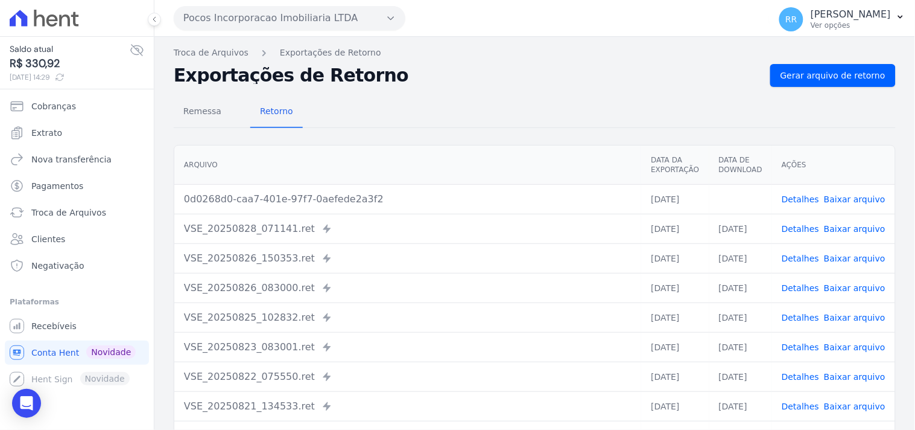
drag, startPoint x: 483, startPoint y: 40, endPoint x: 425, endPoint y: 41, distance: 57.9
click at [483, 40] on div "Translation missing. Options considered were: - pt-BR.banking.file_exports.crea…" at bounding box center [534, 285] width 761 height 496
click at [299, 13] on button "Pocos Incorporacao Imobiliaria LTDA" at bounding box center [290, 18] width 232 height 24
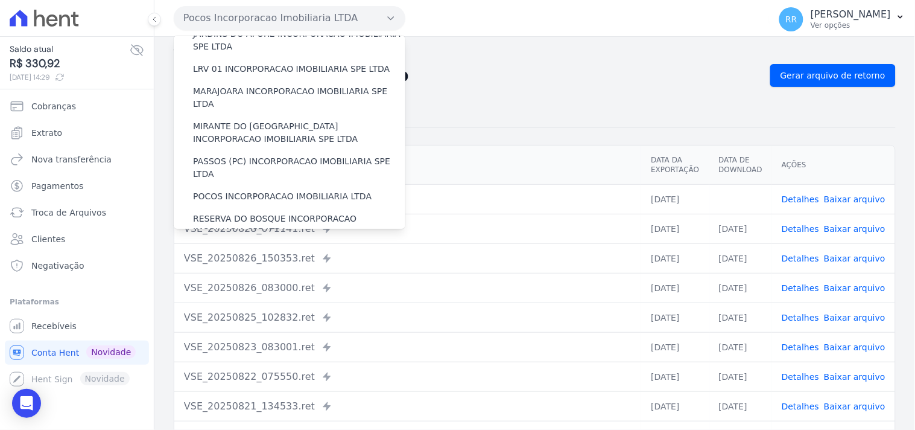
scroll to position [447, 0]
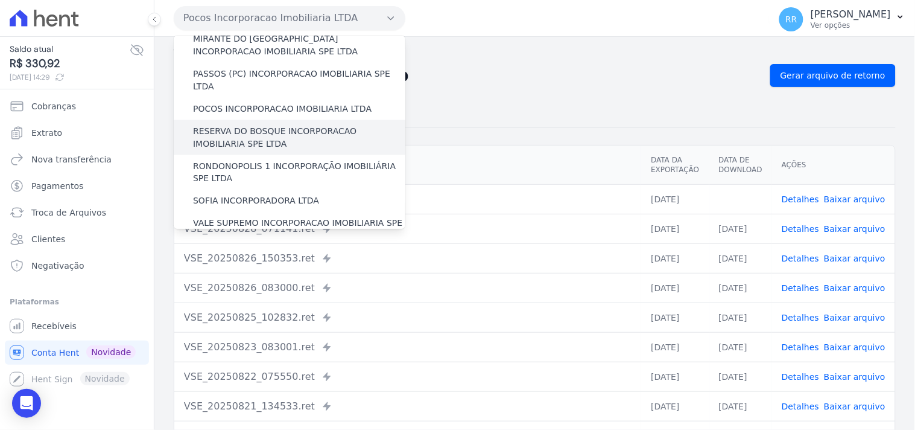
click at [236, 125] on label "RESERVA DO BOSQUE INCORPORACAO IMOBILIARIA SPE LTDA" at bounding box center [299, 137] width 212 height 25
click at [0, 0] on input "RESERVA DO BOSQUE INCORPORACAO IMOBILIARIA SPE LTDA" at bounding box center [0, 0] width 0 height 0
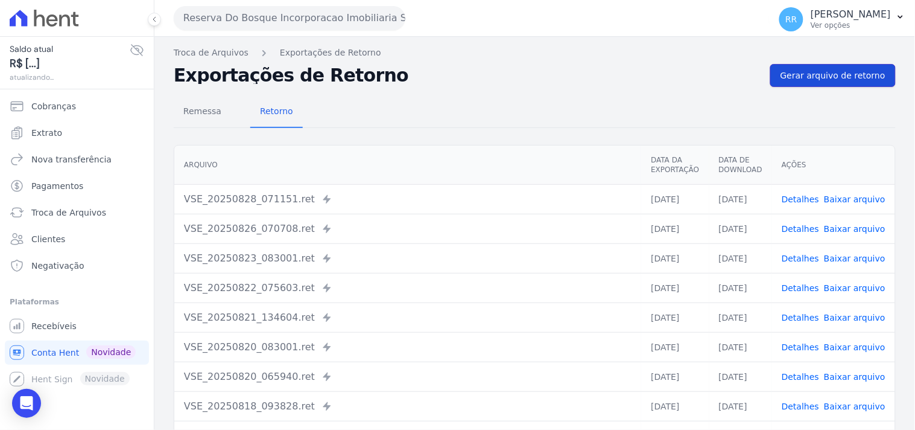
click at [833, 66] on link "Gerar arquivo de retorno" at bounding box center [834, 75] width 126 height 23
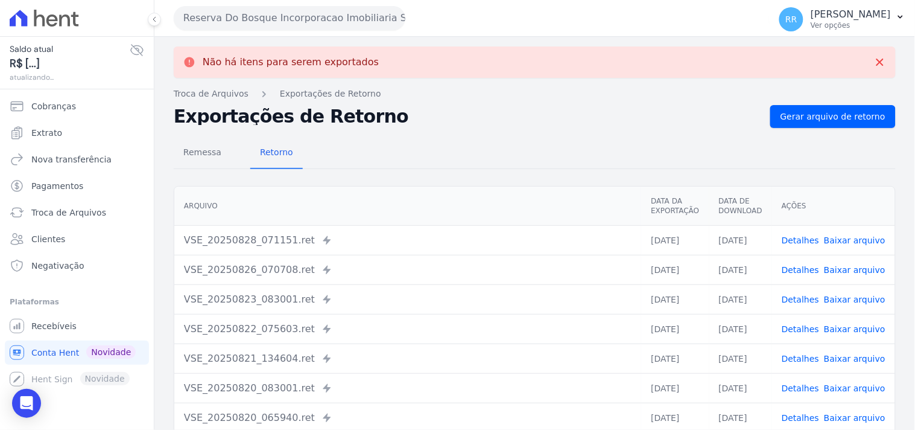
click at [263, 15] on button "Reserva Do Bosque Incorporacao Imobiliaria SPE LTDA" at bounding box center [290, 18] width 232 height 24
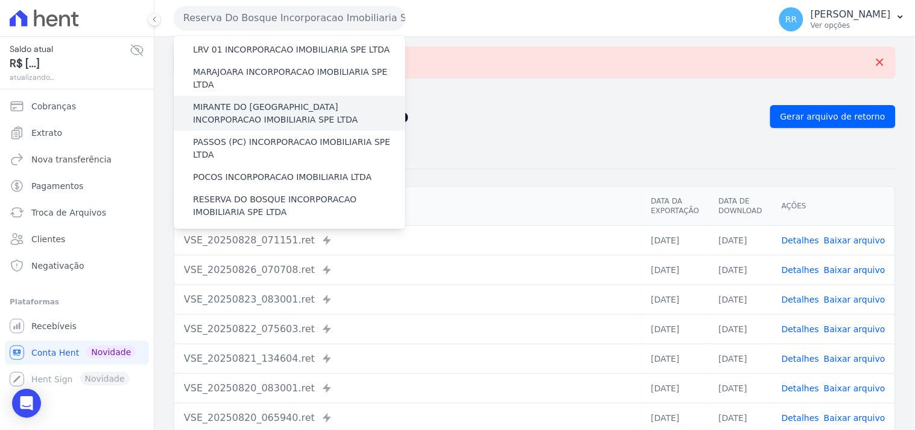
scroll to position [380, 0]
click at [240, 227] on label "RONDONOPOLIS 1 INCORPORAÇÃO IMOBILIÁRIA SPE LTDA" at bounding box center [299, 239] width 212 height 25
click at [0, 0] on input "RONDONOPOLIS 1 INCORPORAÇÃO IMOBILIÁRIA SPE LTDA" at bounding box center [0, 0] width 0 height 0
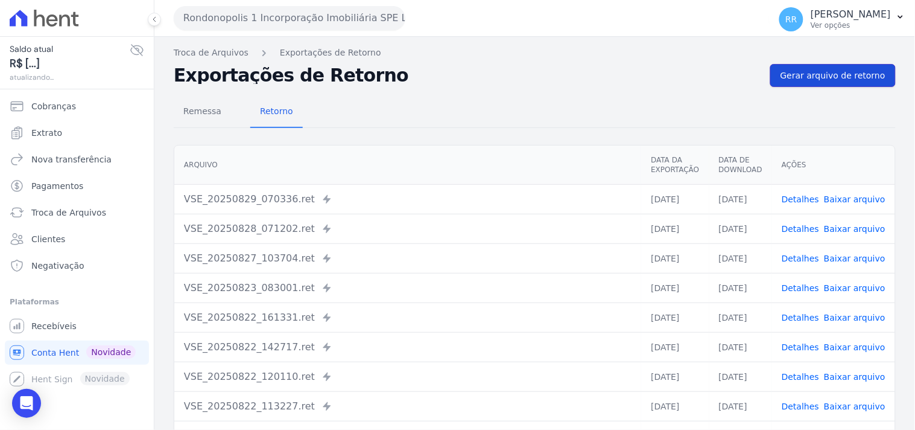
click at [841, 79] on span "Gerar arquivo de retorno" at bounding box center [833, 75] width 105 height 12
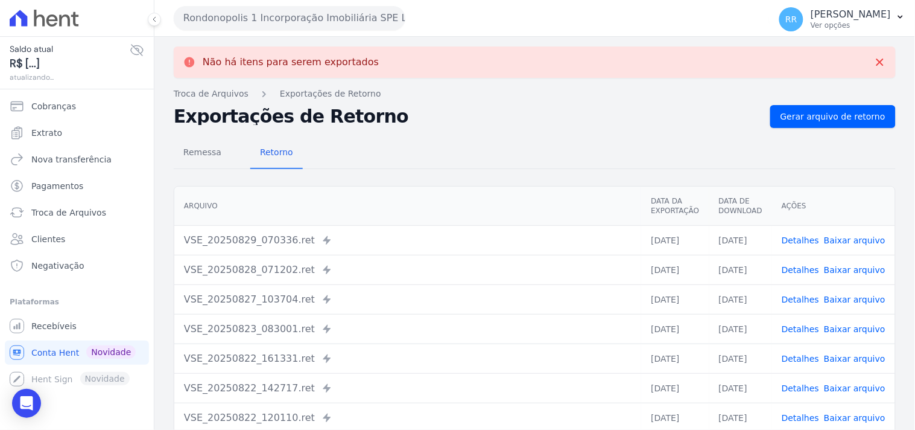
click at [262, 17] on button "Rondonopolis 1 Incorporação Imobiliária SPE LTDA" at bounding box center [290, 18] width 232 height 24
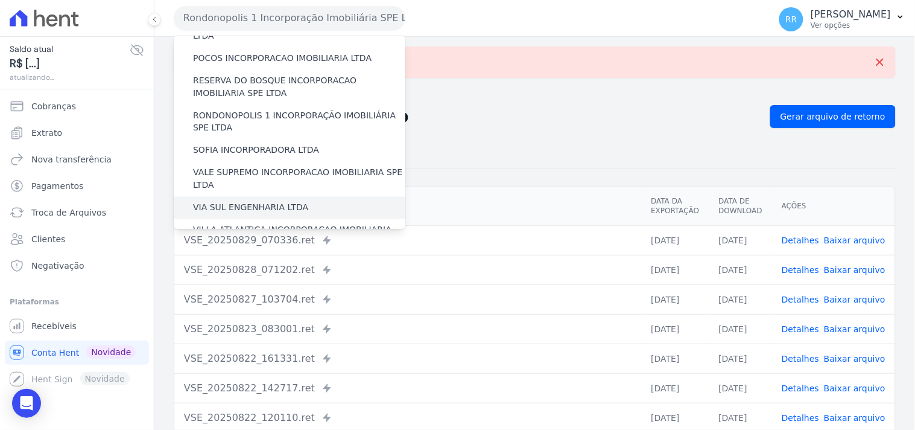
scroll to position [472, 0]
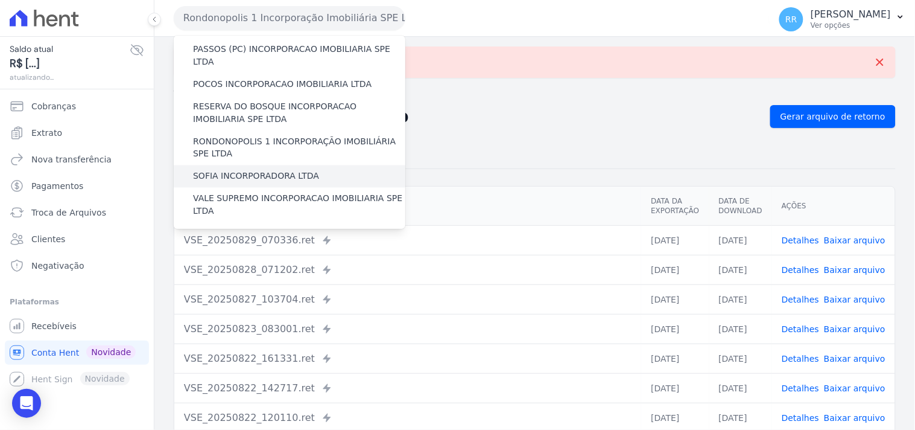
click at [261, 170] on label "SOFIA INCORPORADORA LTDA" at bounding box center [256, 176] width 126 height 13
click at [0, 0] on input "SOFIA INCORPORADORA LTDA" at bounding box center [0, 0] width 0 height 0
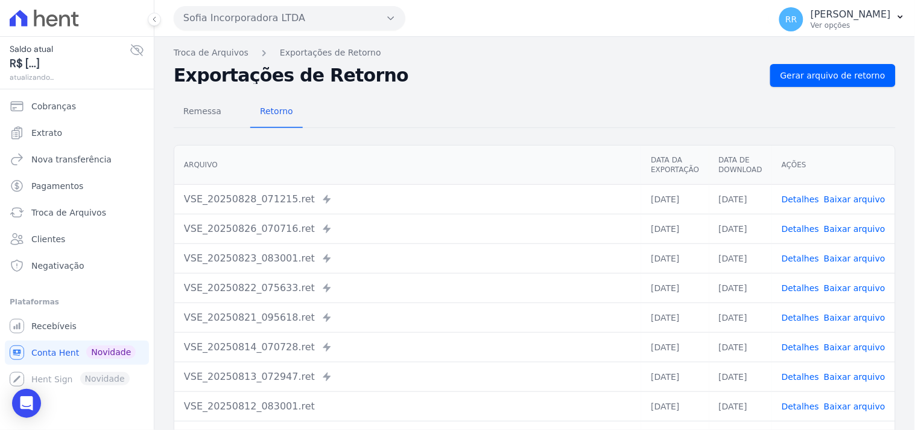
click at [839, 87] on div "Remessa Retorno [GEOGRAPHIC_DATA] Data da Exportação Data de Download Ações VSE…" at bounding box center [535, 305] width 722 height 436
click at [847, 77] on span "Gerar arquivo de retorno" at bounding box center [833, 75] width 105 height 12
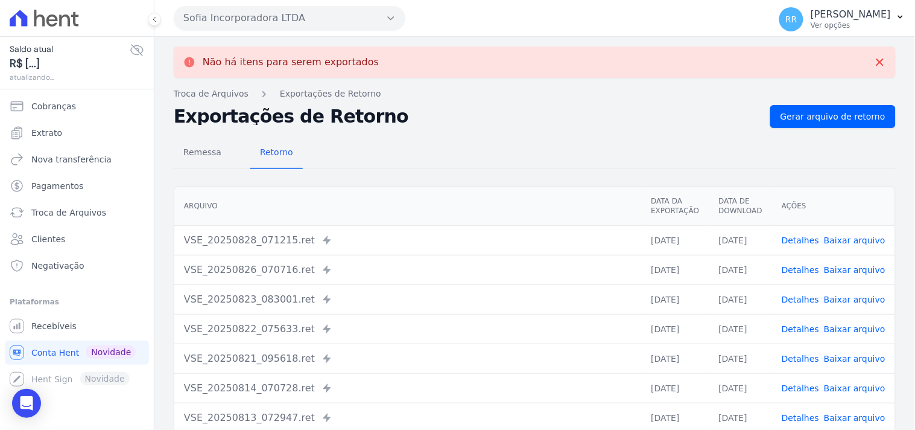
click at [288, 19] on button "Sofia Incorporadora LTDA" at bounding box center [290, 18] width 232 height 24
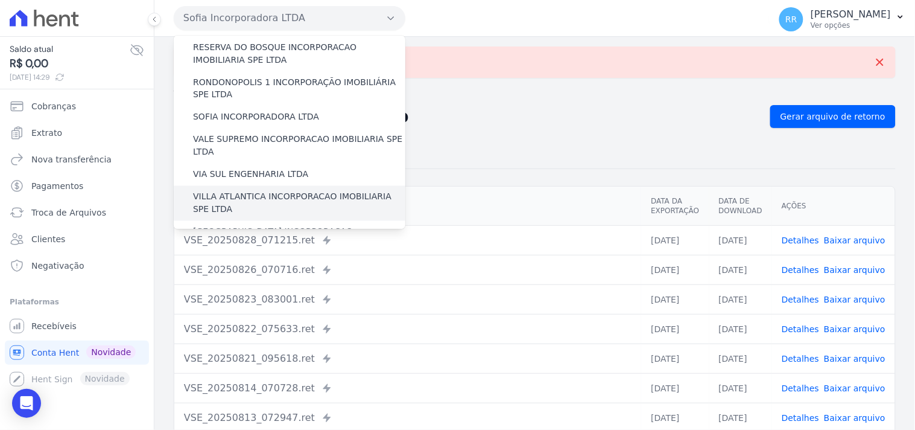
scroll to position [539, 0]
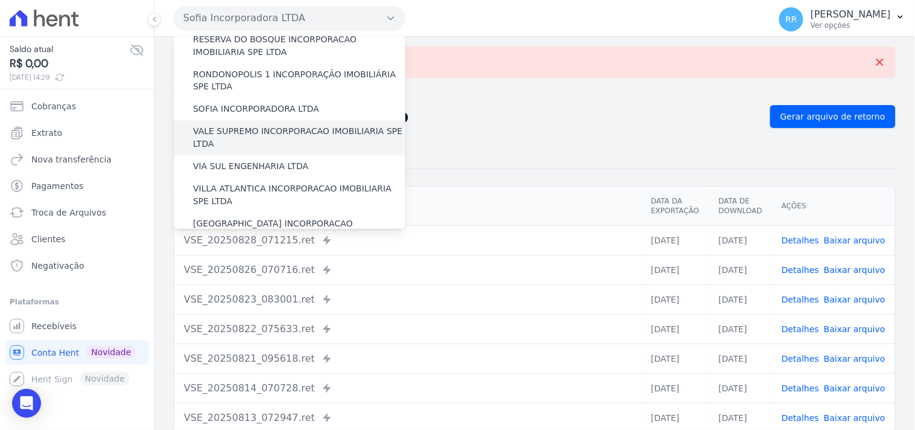
click at [253, 126] on label "VALE SUPREMO INCORPORACAO IMOBILIARIA SPE LTDA" at bounding box center [299, 138] width 212 height 25
click at [0, 0] on input "VALE SUPREMO INCORPORACAO IMOBILIARIA SPE LTDA" at bounding box center [0, 0] width 0 height 0
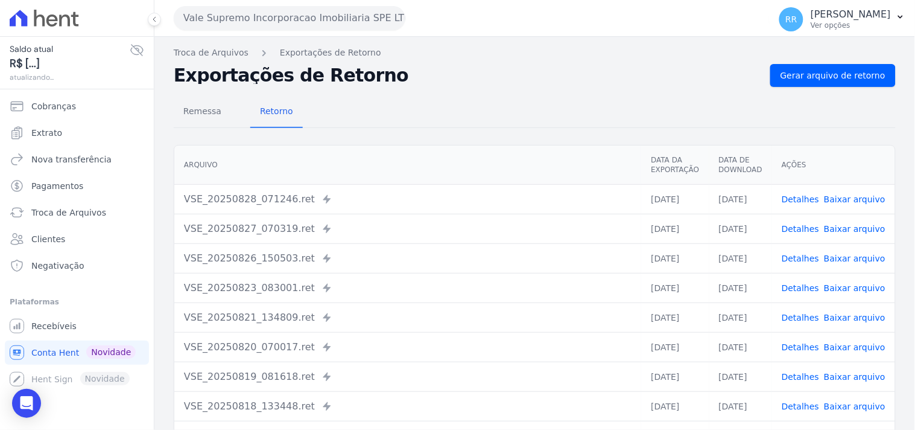
click at [836, 89] on div "Remessa Retorno [GEOGRAPHIC_DATA] Data da Exportação Data de Download Ações VSE…" at bounding box center [535, 305] width 722 height 436
click at [836, 86] on link "Gerar arquivo de retorno" at bounding box center [834, 75] width 126 height 23
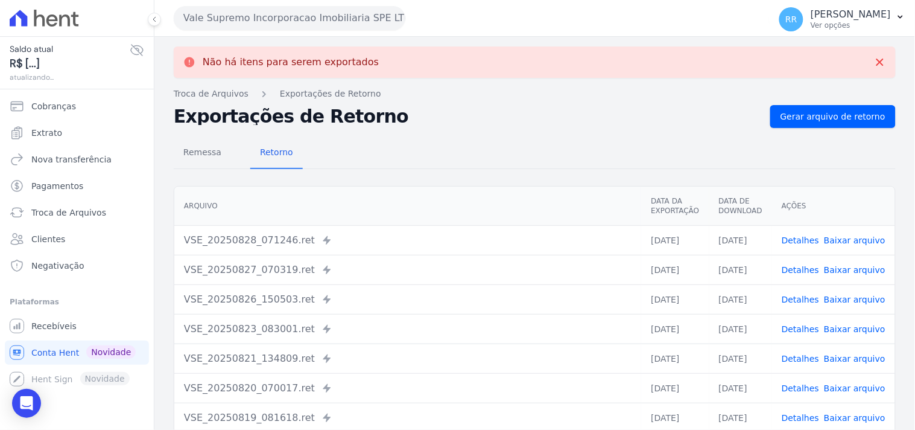
click at [262, 23] on button "Vale Supremo Incorporacao Imobiliaria SPE LTDA" at bounding box center [290, 18] width 232 height 24
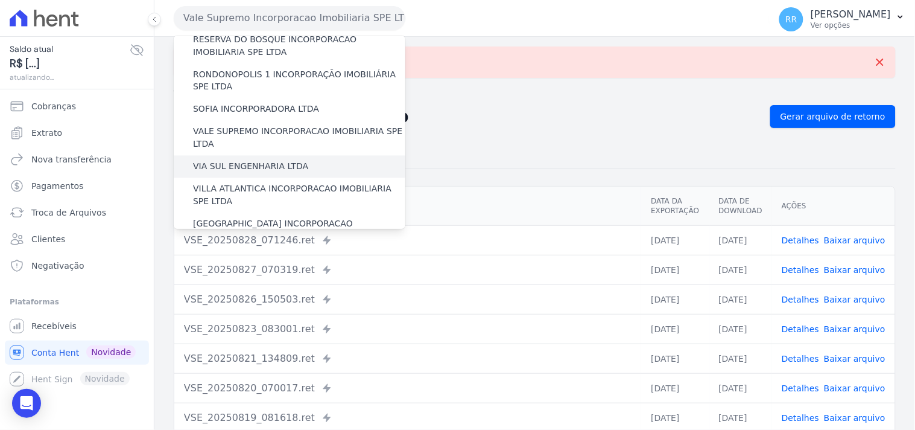
click at [237, 161] on label "VIA SUL ENGENHARIA LTDA" at bounding box center [250, 167] width 115 height 13
click at [0, 0] on input "VIA SUL ENGENHARIA LTDA" at bounding box center [0, 0] width 0 height 0
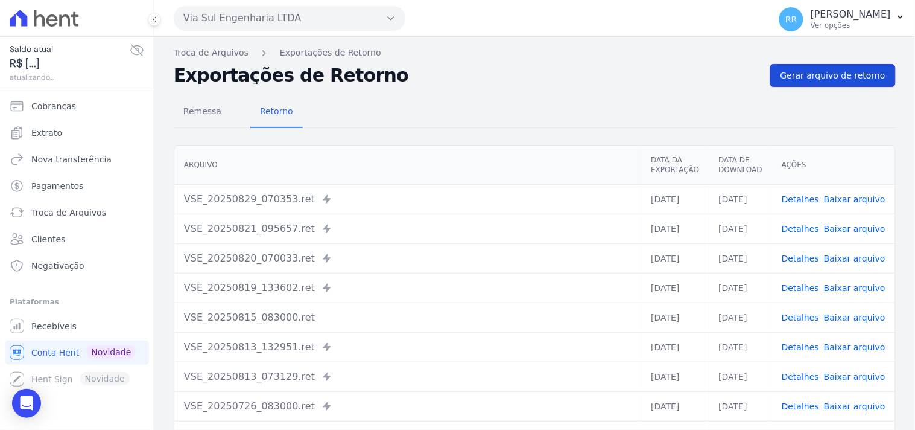
click at [831, 77] on span "Gerar arquivo de retorno" at bounding box center [833, 75] width 105 height 12
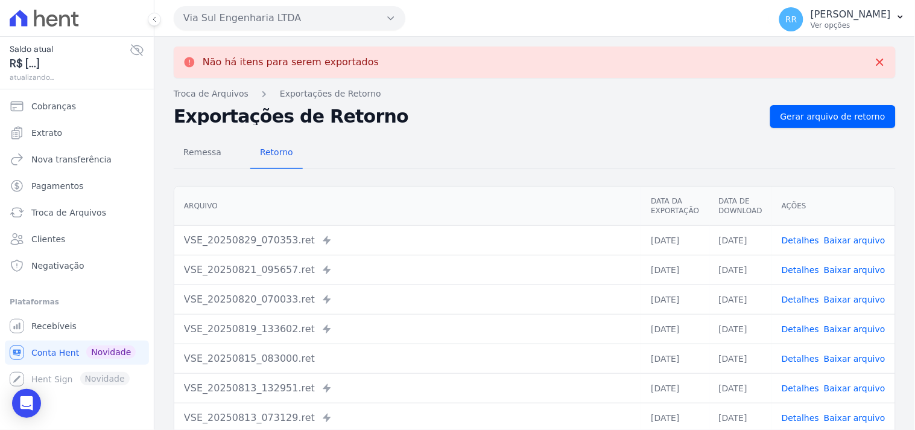
click at [304, 15] on button "Via Sul Engenharia LTDA" at bounding box center [290, 18] width 232 height 24
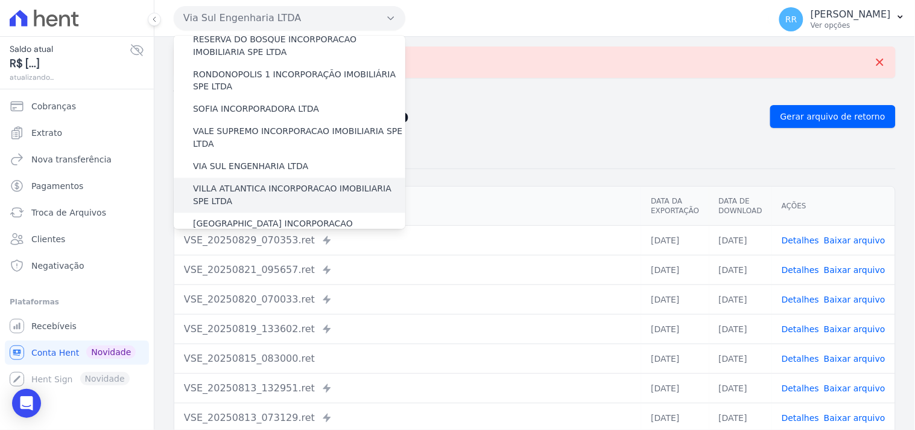
click at [249, 183] on label "VILLA ATLANTICA INCORPORACAO IMOBILIARIA SPE LTDA" at bounding box center [299, 195] width 212 height 25
click at [0, 0] on input "VILLA ATLANTICA INCORPORACAO IMOBILIARIA SPE LTDA" at bounding box center [0, 0] width 0 height 0
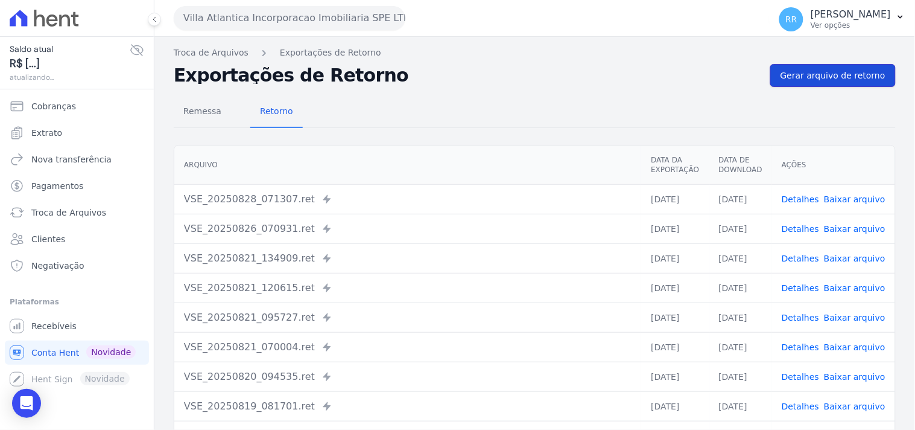
click at [845, 64] on link "Gerar arquivo de retorno" at bounding box center [834, 75] width 126 height 23
click at [834, 69] on span "Gerar arquivo de retorno" at bounding box center [833, 75] width 105 height 12
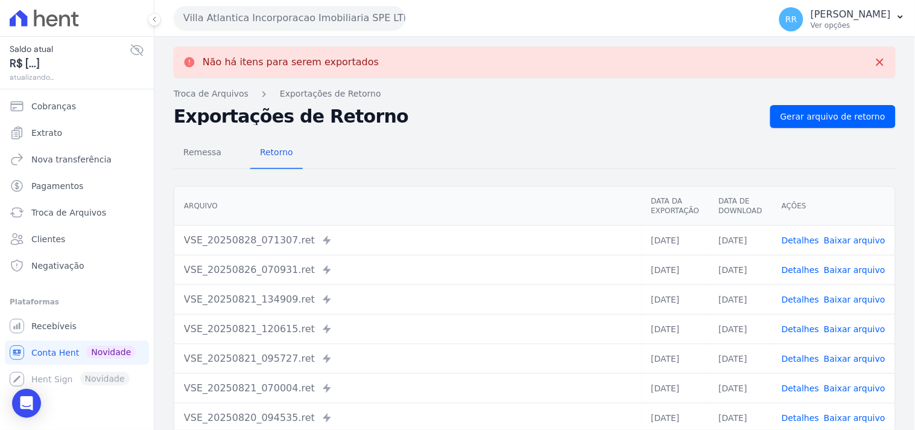
click at [273, 27] on button "Villa Atlantica Incorporacao Imobiliaria SPE LTDA" at bounding box center [290, 18] width 232 height 24
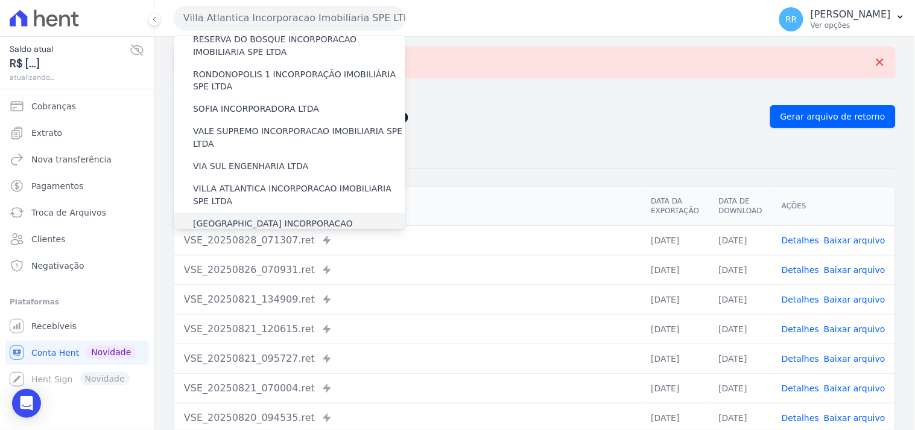
click at [232, 218] on label "[GEOGRAPHIC_DATA] INCORPORACAO IMOBILIARIA SPE LTDA" at bounding box center [299, 230] width 212 height 25
click at [0, 0] on input "[GEOGRAPHIC_DATA] INCORPORACAO IMOBILIARIA SPE LTDA" at bounding box center [0, 0] width 0 height 0
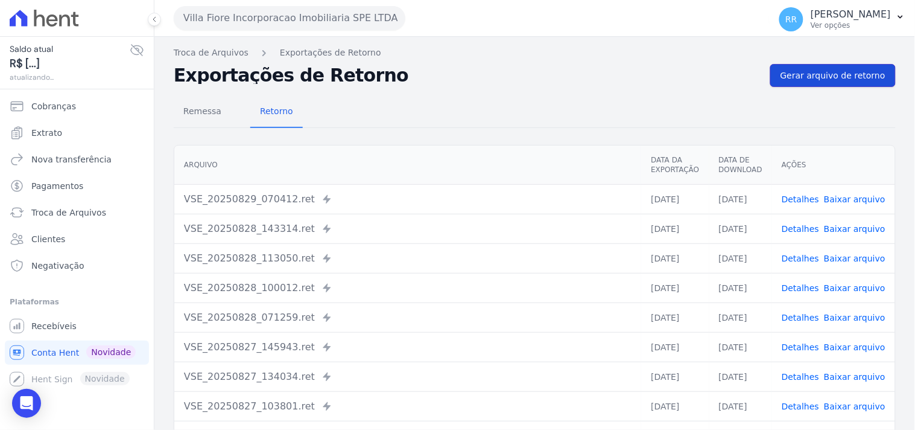
click at [825, 76] on span "Gerar arquivo de retorno" at bounding box center [833, 75] width 105 height 12
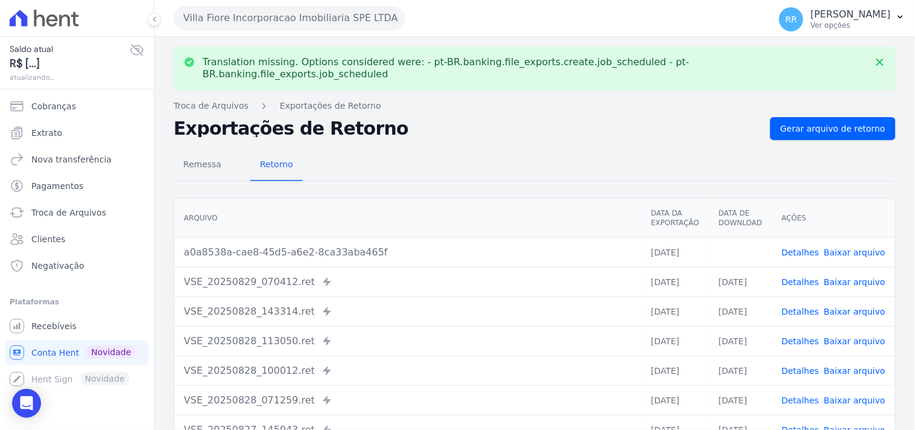
click at [854, 237] on td "Detalhes Baixar arquivo" at bounding box center [833, 252] width 123 height 30
click at [851, 247] on link "Baixar arquivo" at bounding box center [855, 252] width 62 height 10
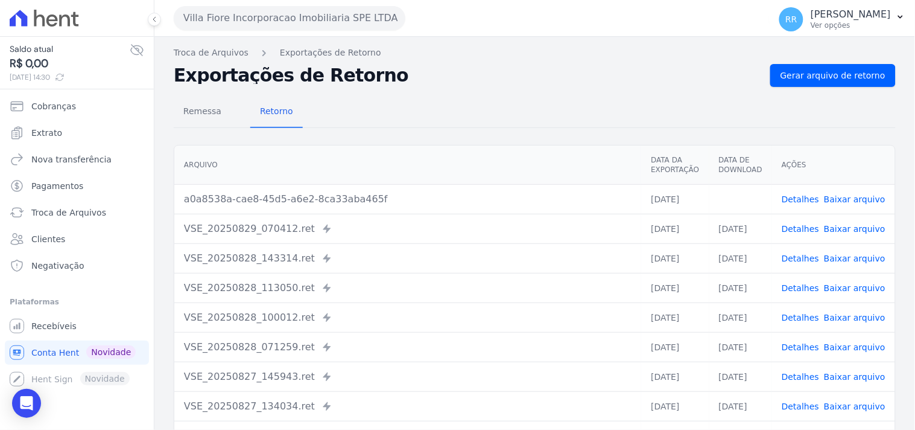
click at [539, 101] on div "Remessa Retorno" at bounding box center [535, 112] width 722 height 31
click at [314, 26] on button "Villa Fiore Incorporacao Imobiliaria SPE LTDA" at bounding box center [290, 18] width 232 height 24
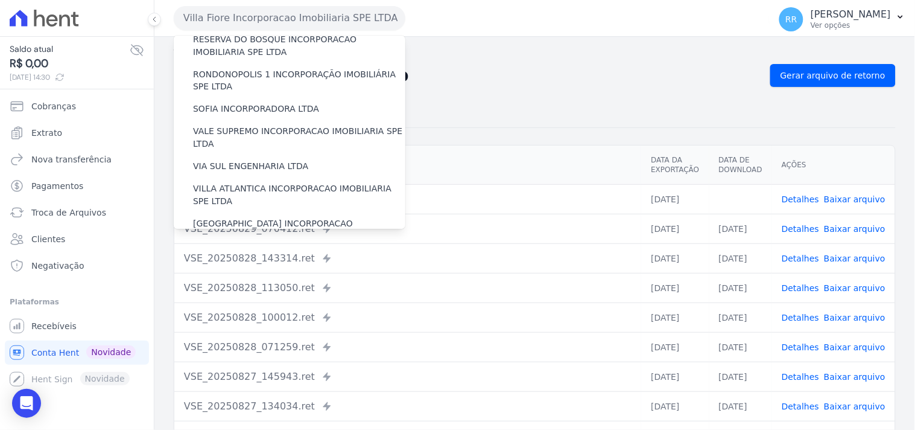
click at [266, 253] on label "VILLA TROPICAL INCORPORAÇÃO IMOBILIÁRIA SPE LTDA" at bounding box center [299, 265] width 212 height 25
click at [0, 0] on input "VILLA TROPICAL INCORPORAÇÃO IMOBILIÁRIA SPE LTDA" at bounding box center [0, 0] width 0 height 0
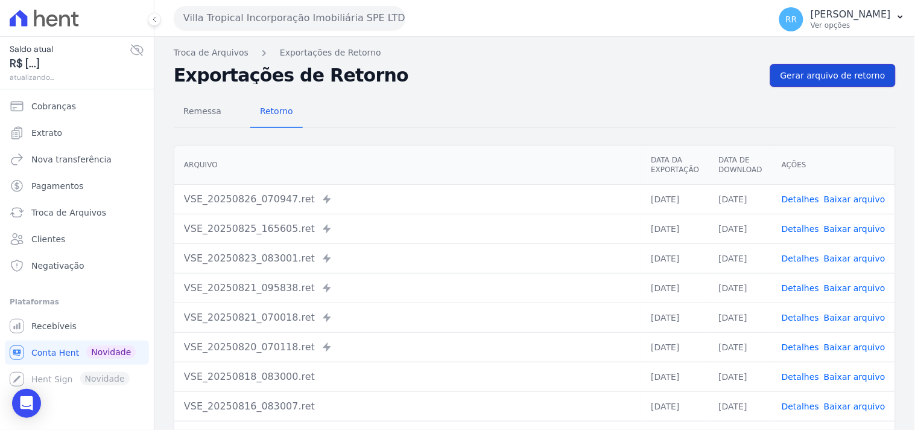
click at [812, 69] on span "Gerar arquivo de retorno" at bounding box center [833, 75] width 105 height 12
click at [182, 29] on button "Villa Tropical Incorporação Imobiliária SPE LTDA" at bounding box center [290, 18] width 232 height 24
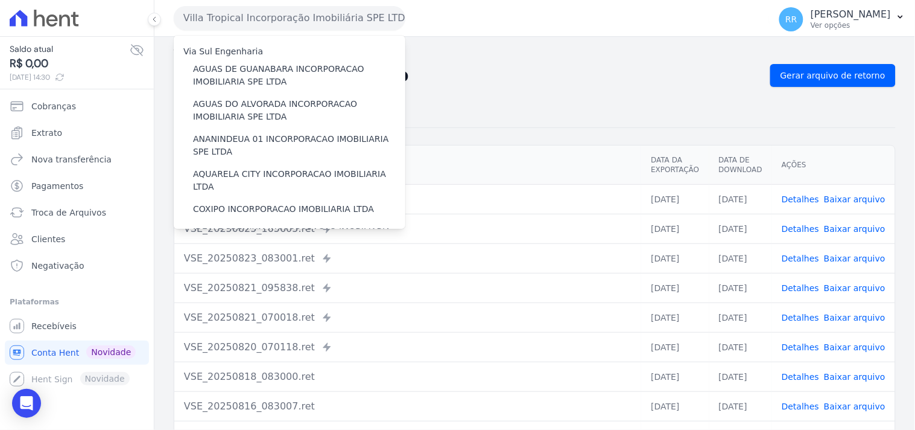
click at [208, 16] on button "Villa Tropical Incorporação Imobiliária SPE LTDA" at bounding box center [290, 18] width 232 height 24
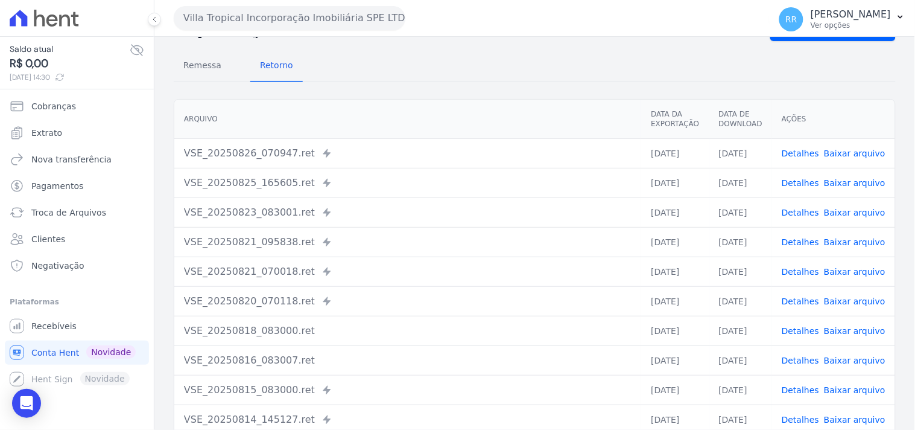
scroll to position [89, 0]
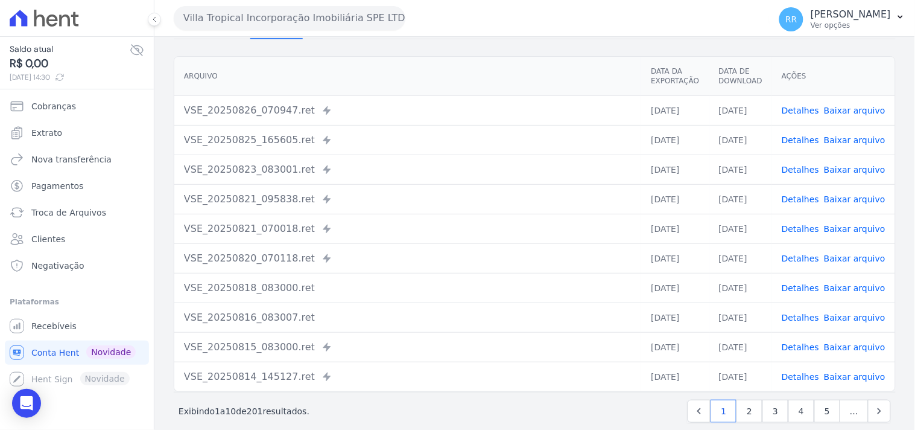
click at [275, 20] on button "Villa Tropical Incorporação Imobiliária SPE LTDA" at bounding box center [290, 18] width 232 height 24
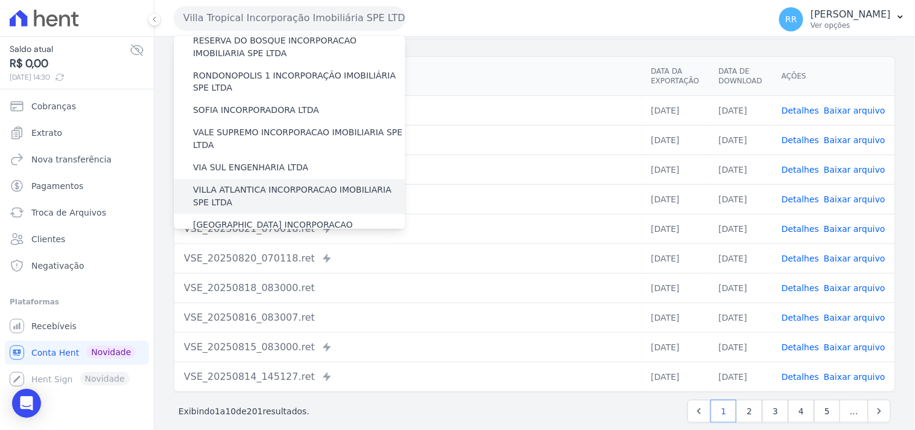
scroll to position [539, 0]
click at [260, 213] on div "[GEOGRAPHIC_DATA] INCORPORACAO IMOBILIARIA SPE LTDA" at bounding box center [290, 230] width 232 height 35
click at [259, 218] on label "[GEOGRAPHIC_DATA] INCORPORACAO IMOBILIARIA SPE LTDA" at bounding box center [299, 230] width 212 height 25
click at [0, 0] on input "[GEOGRAPHIC_DATA] INCORPORACAO IMOBILIARIA SPE LTDA" at bounding box center [0, 0] width 0 height 0
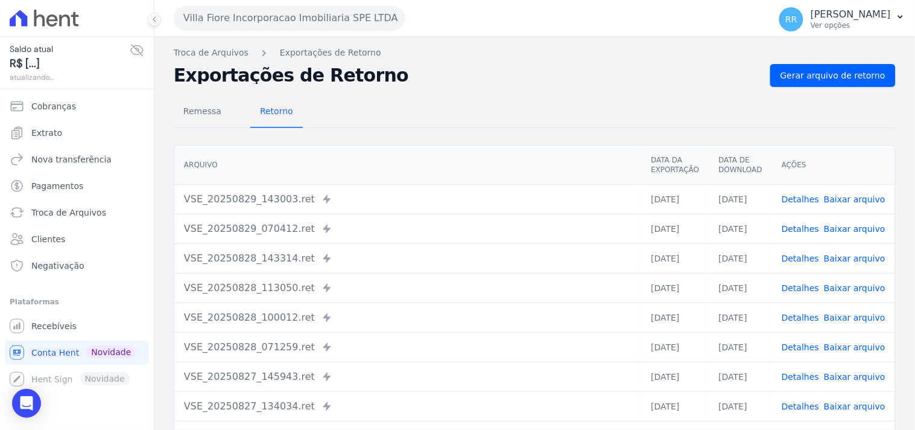
click at [801, 201] on link "Detalhes" at bounding box center [800, 199] width 37 height 10
